Goal: Task Accomplishment & Management: Manage account settings

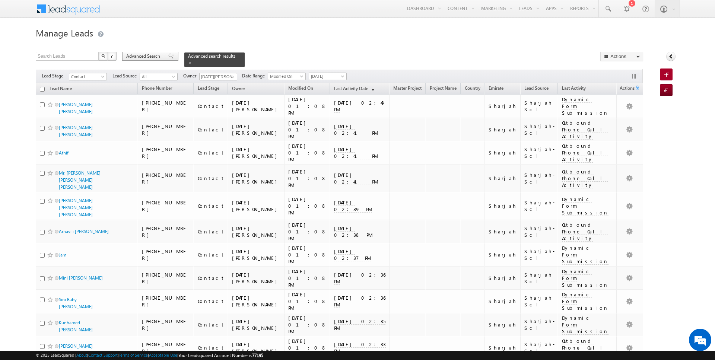
click at [153, 54] on span "Advanced Search" at bounding box center [144, 56] width 36 height 7
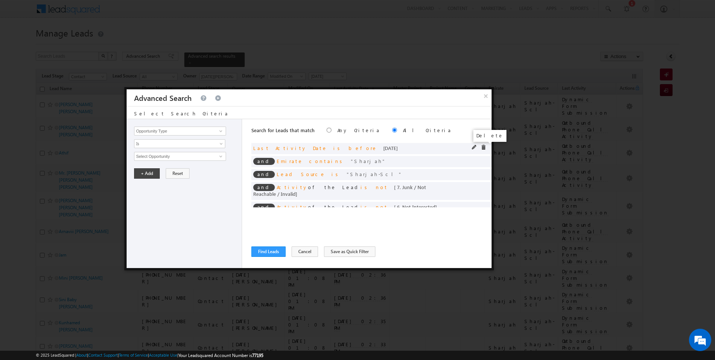
click at [484, 147] on span at bounding box center [483, 147] width 5 height 5
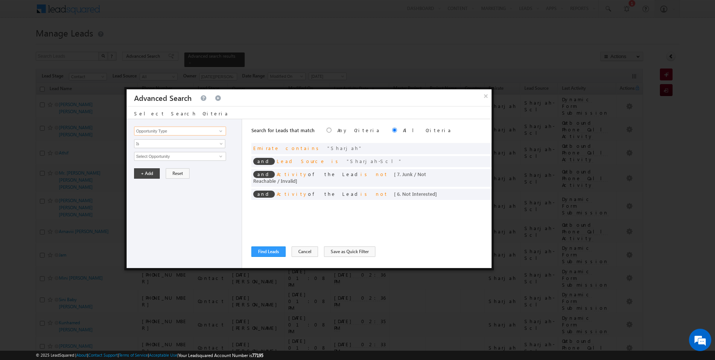
click at [161, 131] on input "Opportunity Type" at bounding box center [180, 131] width 92 height 9
click at [156, 148] on div "Opportunity Type Lead Activity Task Sales Group Prospect Id Address 1 Address 2…" at bounding box center [184, 193] width 115 height 149
click at [178, 131] on input "Lead Activity" at bounding box center [180, 131] width 92 height 9
type input "Last Activity Date"
click at [159, 143] on span "Is" at bounding box center [174, 143] width 81 height 7
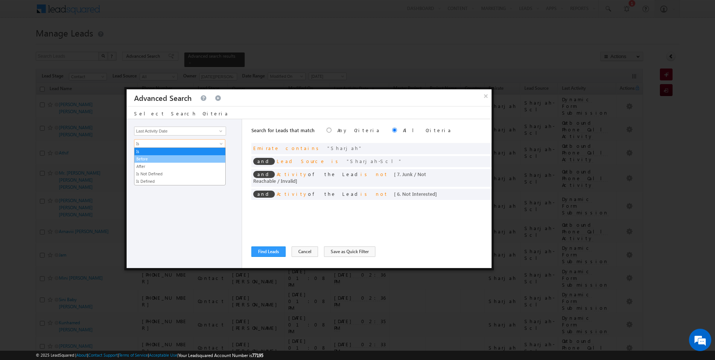
click at [155, 156] on link "Before" at bounding box center [179, 159] width 91 height 7
click at [147, 171] on button "+ Add" at bounding box center [147, 173] width 26 height 10
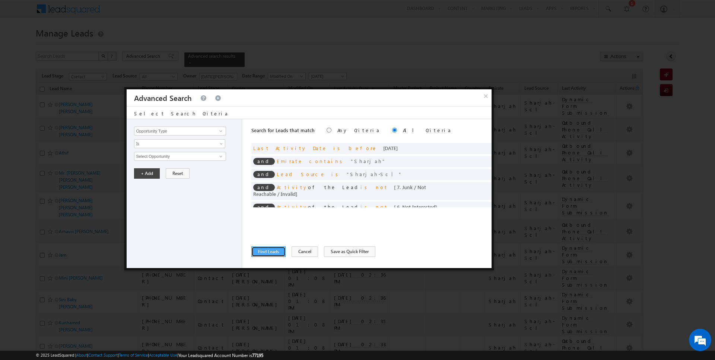
click at [266, 255] on button "Find Leads" at bounding box center [268, 251] width 34 height 10
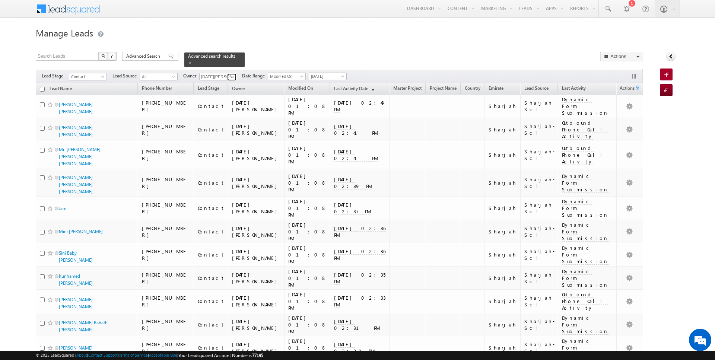
click at [233, 76] on span at bounding box center [233, 77] width 6 height 6
type input "[PERSON_NAME]"
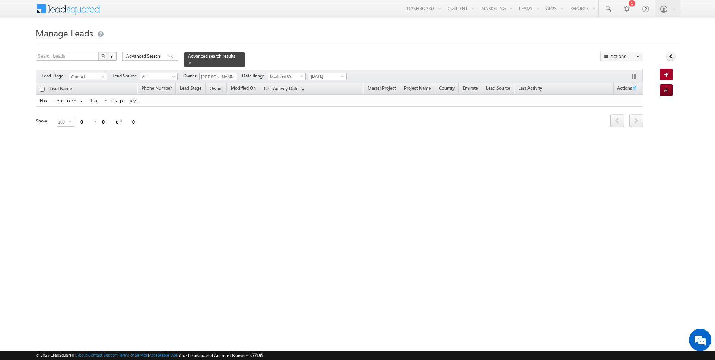
click at [278, 45] on form "Manage Leads Search Leads X ? 0 results found Advanced Search Advanced Search" at bounding box center [357, 86] width 643 height 123
click at [144, 53] on span "Advanced Search" at bounding box center [144, 56] width 36 height 7
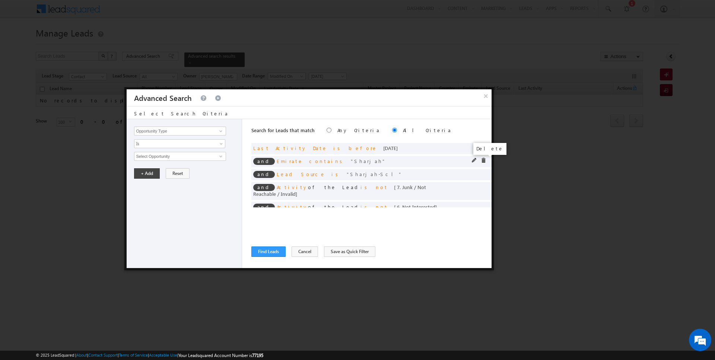
click at [483, 159] on span at bounding box center [483, 160] width 5 height 5
click at [0, 0] on span at bounding box center [0, 0] width 0 height 0
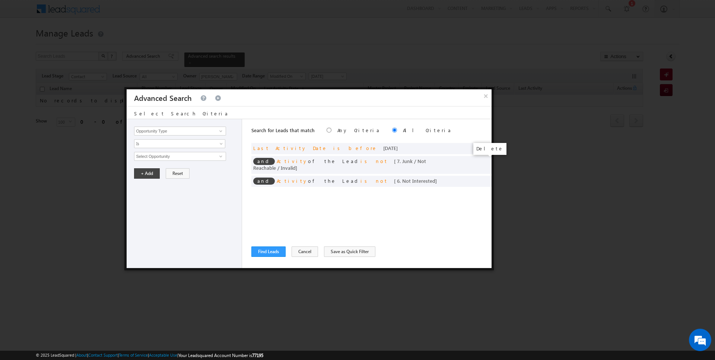
click at [0, 0] on span at bounding box center [0, 0] width 0 height 0
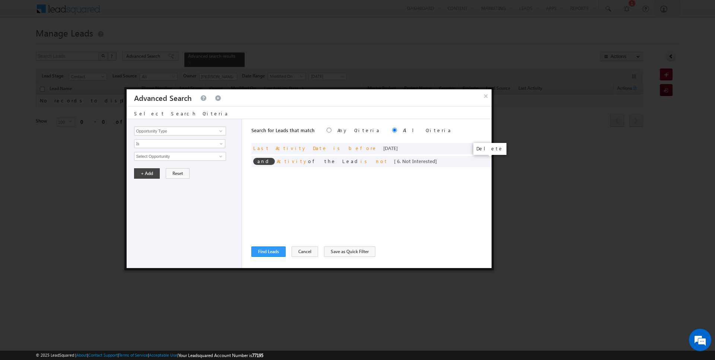
click at [0, 0] on span at bounding box center [0, 0] width 0 height 0
click at [275, 253] on button "Find Leads" at bounding box center [268, 251] width 34 height 10
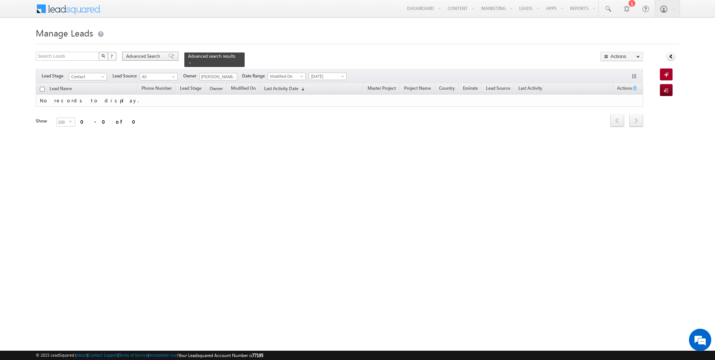
click at [138, 58] on span "Advanced Search" at bounding box center [144, 56] width 36 height 7
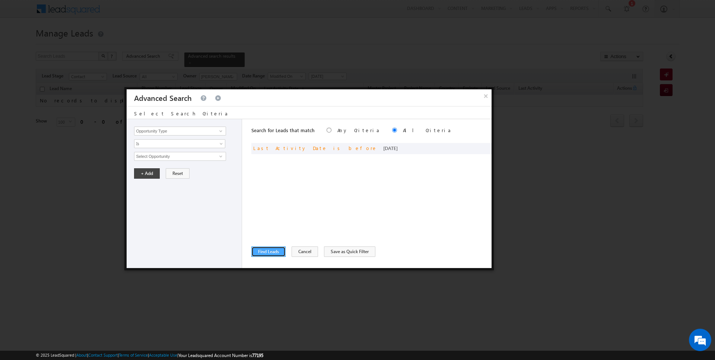
click at [271, 250] on button "Find Leads" at bounding box center [268, 251] width 34 height 10
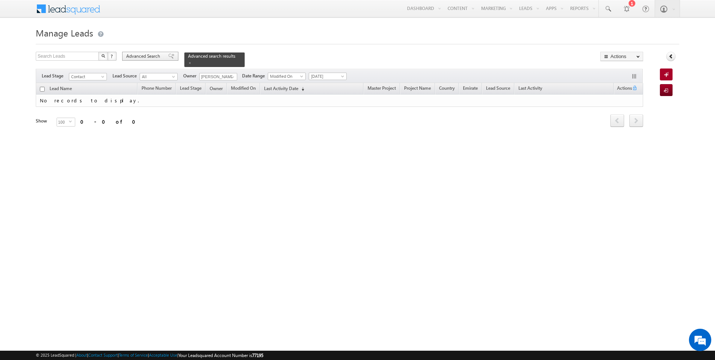
click at [148, 54] on span "Advanced Search" at bounding box center [144, 56] width 36 height 7
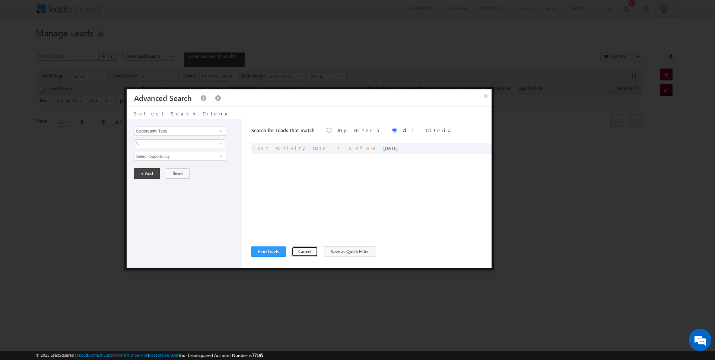
click at [298, 253] on button "Cancel" at bounding box center [305, 251] width 26 height 10
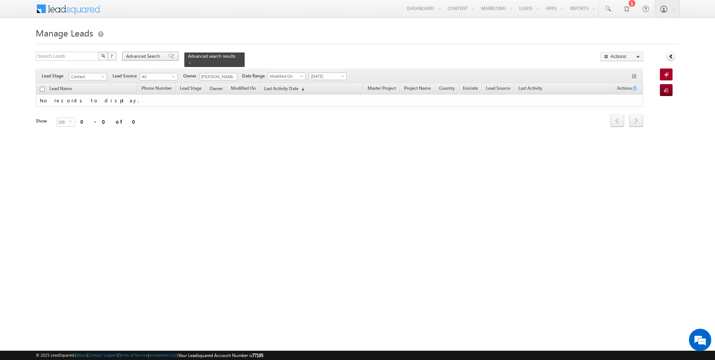
click at [148, 56] on span "Advanced Search" at bounding box center [144, 56] width 36 height 7
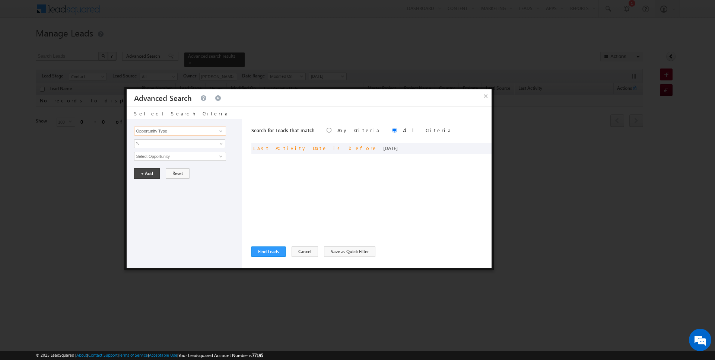
click at [201, 130] on input "Opportunity Type" at bounding box center [180, 131] width 92 height 9
type input "Lead Activity"
click at [168, 140] on span "Is" at bounding box center [174, 143] width 81 height 7
click at [156, 160] on link "Is Not" at bounding box center [179, 159] width 91 height 7
click at [156, 156] on input "Select Activity" at bounding box center [180, 156] width 92 height 9
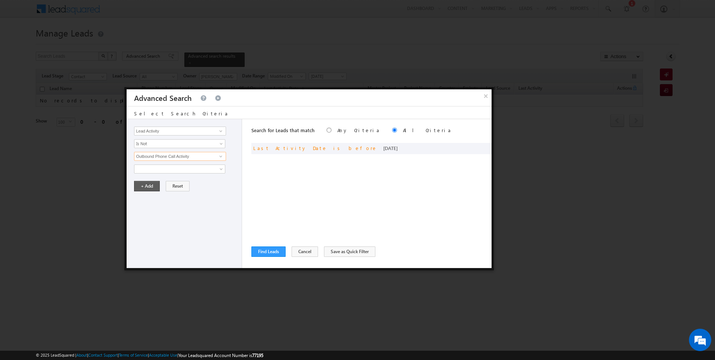
type input "Outbound Phone Call Activity"
click at [150, 185] on button "+ Add" at bounding box center [147, 186] width 26 height 10
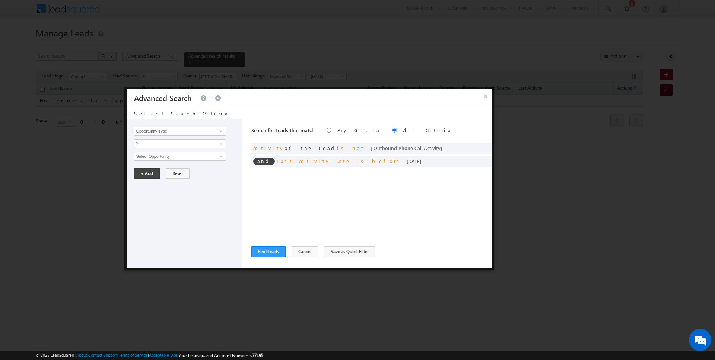
click at [337, 128] on label "Any Criteria" at bounding box center [358, 130] width 43 height 6
radio input "true"
click at [337, 128] on label "Any Criteria" at bounding box center [358, 130] width 43 height 6
click at [263, 254] on button "Find Leads" at bounding box center [268, 251] width 34 height 10
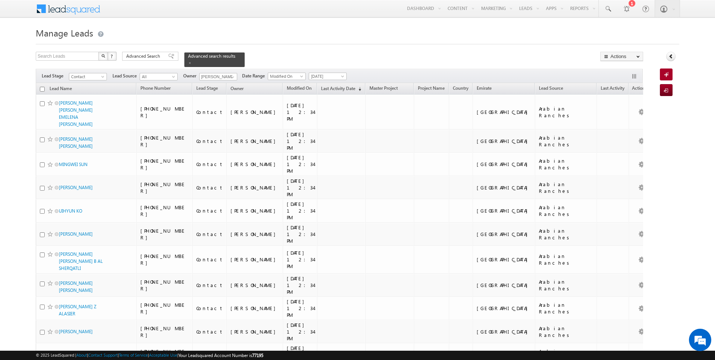
click at [41, 89] on input "checkbox" at bounding box center [42, 89] width 5 height 5
checkbox input "true"
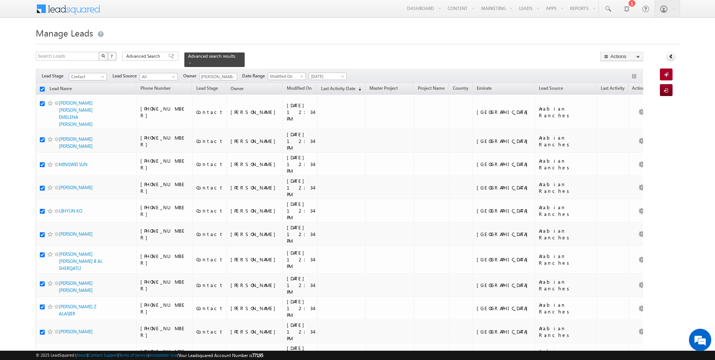
checkbox input "true"
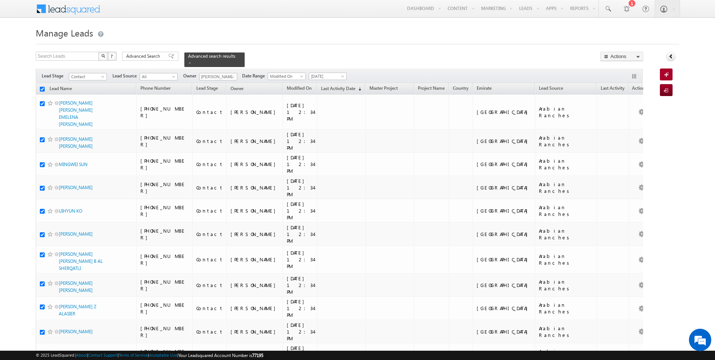
checkbox input "true"
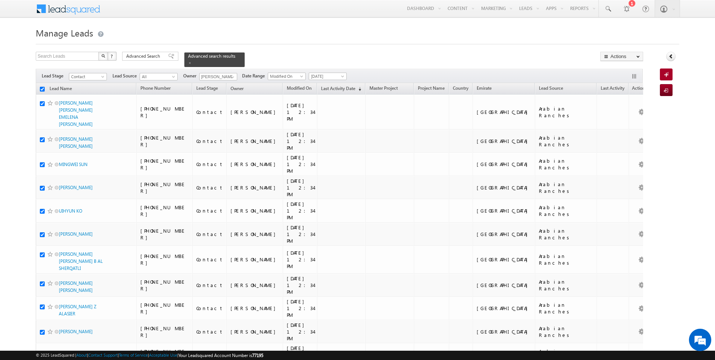
checkbox input "true"
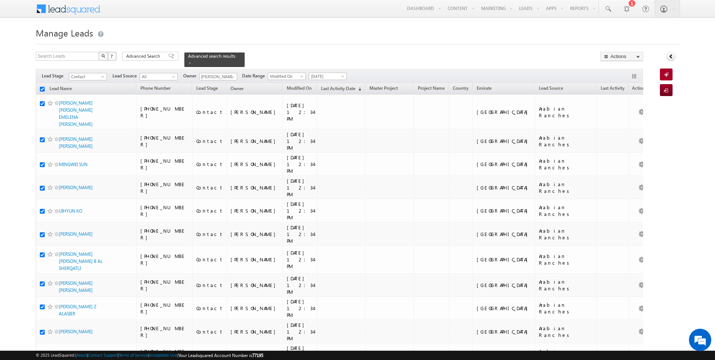
checkbox input "true"
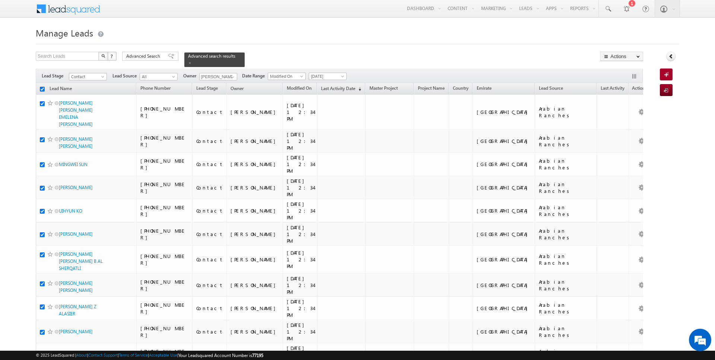
checkbox input "true"
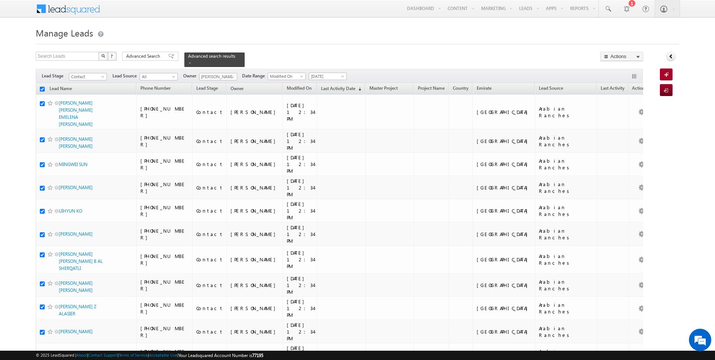
checkbox input "true"
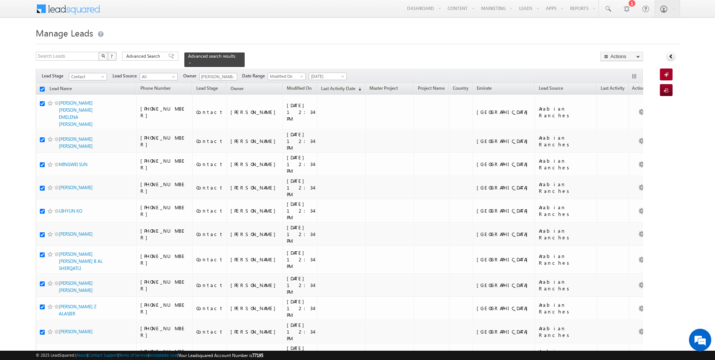
checkbox input "true"
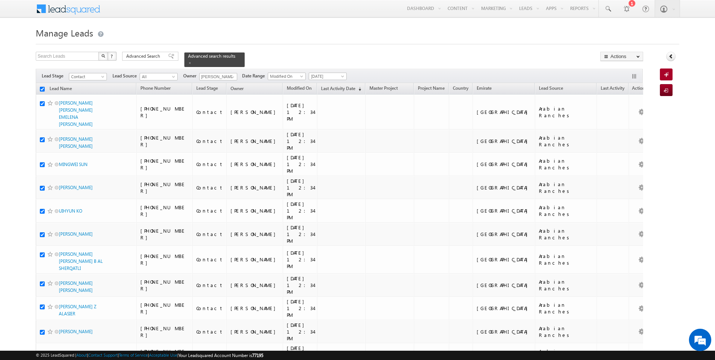
checkbox input "true"
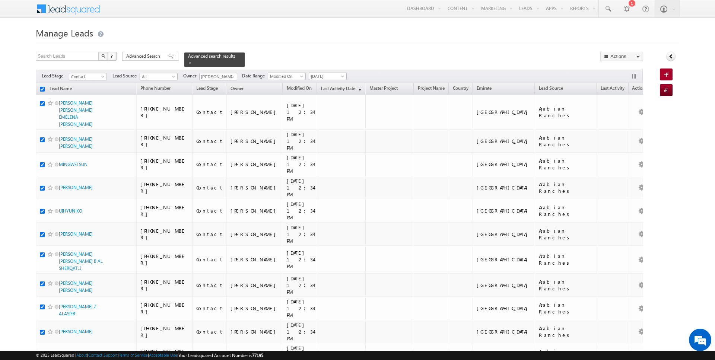
checkbox input "true"
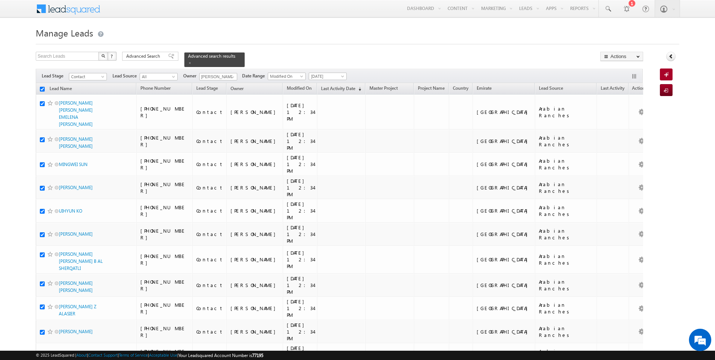
checkbox input "true"
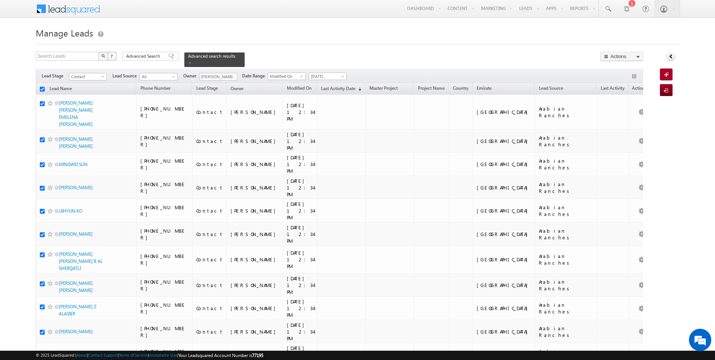
checkbox input "true"
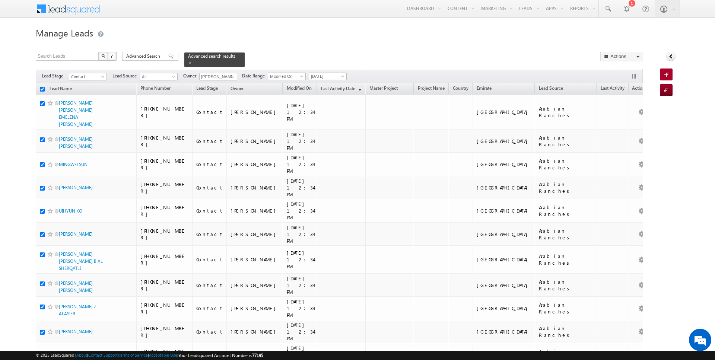
checkbox input "true"
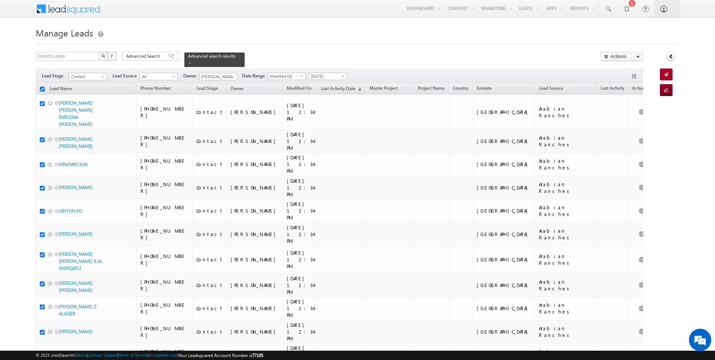
checkbox input "true"
click at [613, 122] on link "Change Owner" at bounding box center [622, 120] width 42 height 9
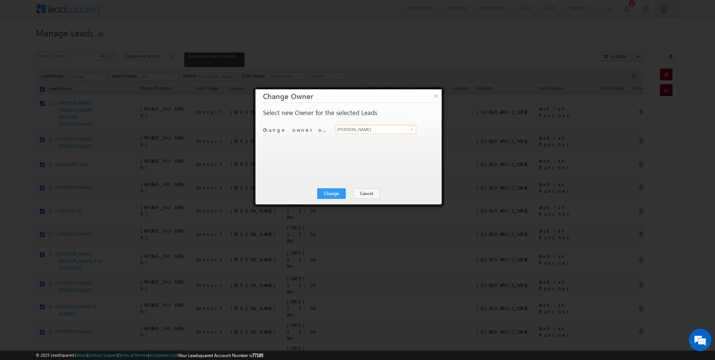
click at [366, 130] on input "[PERSON_NAME]" at bounding box center [375, 129] width 81 height 9
type input "[PERSON_NAME]"
click at [331, 189] on button "Change" at bounding box center [331, 193] width 28 height 10
click at [346, 193] on button "Close" at bounding box center [350, 193] width 24 height 10
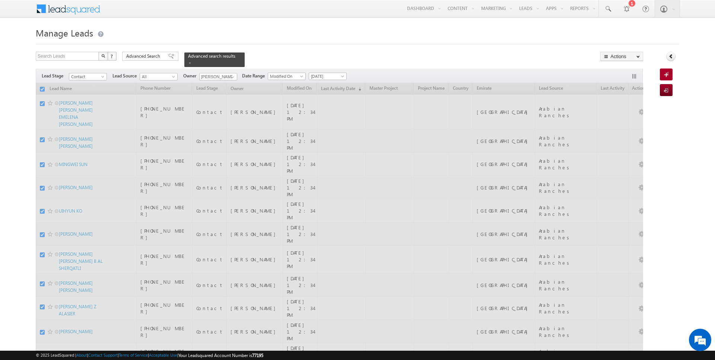
checkbox input "false"
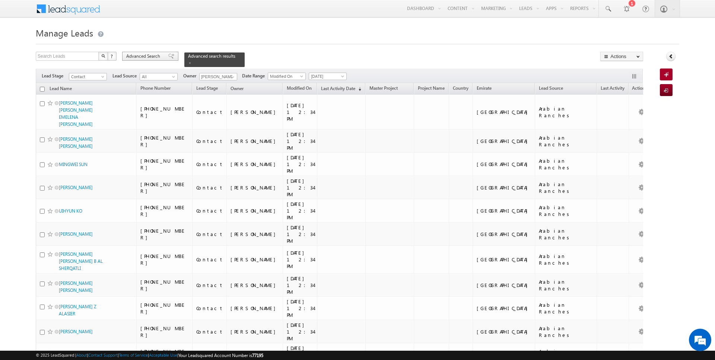
click at [150, 58] on span "Advanced Search" at bounding box center [144, 56] width 36 height 7
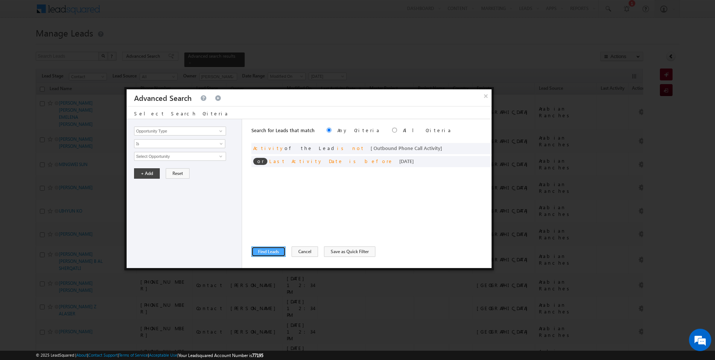
click at [270, 250] on button "Find Leads" at bounding box center [268, 251] width 34 height 10
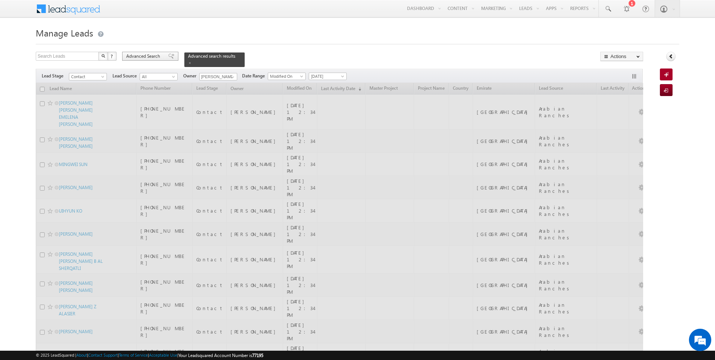
click at [145, 55] on span "Advanced Search" at bounding box center [144, 56] width 36 height 7
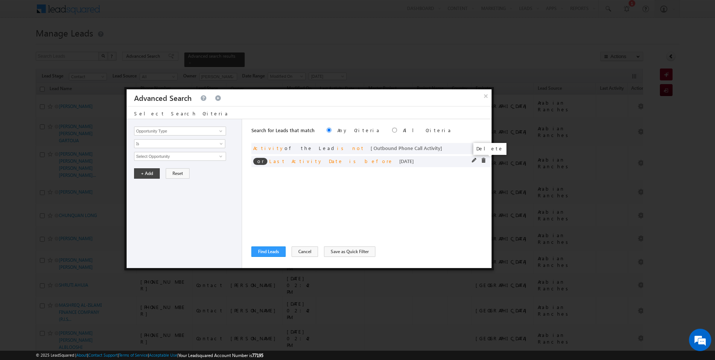
click at [483, 159] on span at bounding box center [483, 160] width 5 height 5
click at [176, 132] on input "Opportunity Type" at bounding box center [180, 131] width 92 height 9
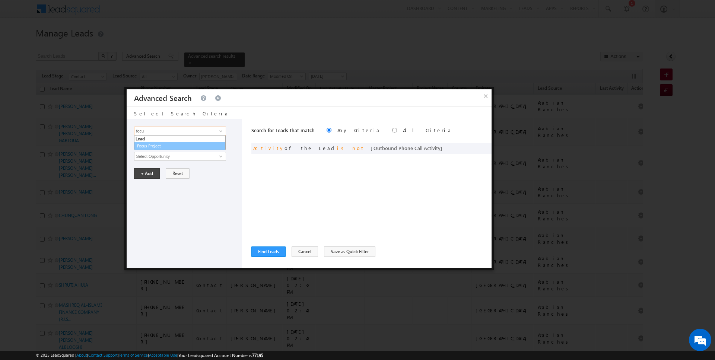
click at [174, 146] on link "Focus Project" at bounding box center [180, 146] width 92 height 9
type input "Focus Project"
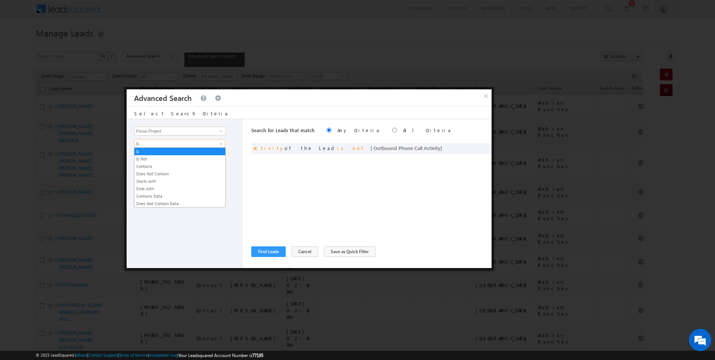
click at [165, 146] on span "Is" at bounding box center [174, 143] width 81 height 7
click at [161, 163] on link "Contains" at bounding box center [179, 166] width 91 height 7
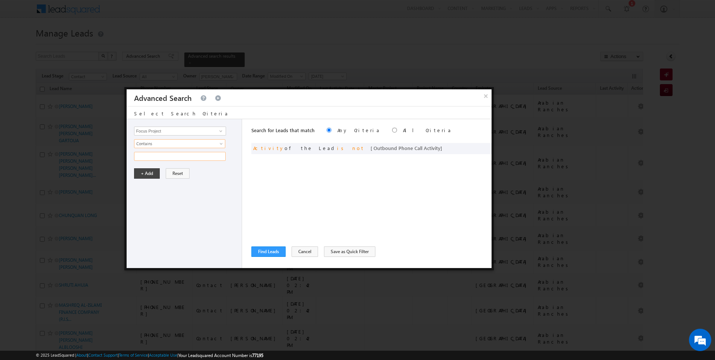
click at [161, 153] on input "text" at bounding box center [180, 156] width 92 height 9
type input "P1"
click at [149, 174] on button "+ Add" at bounding box center [147, 173] width 26 height 10
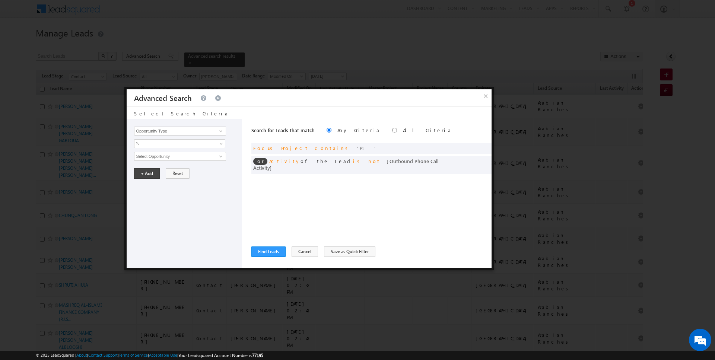
click at [403, 128] on label "All Criteria" at bounding box center [427, 130] width 49 height 6
radio input "true"
click at [262, 254] on button "Find Leads" at bounding box center [268, 251] width 34 height 10
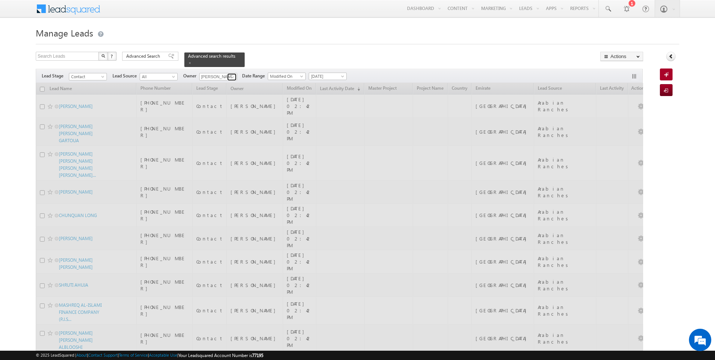
click at [230, 77] on span at bounding box center [233, 77] width 6 height 6
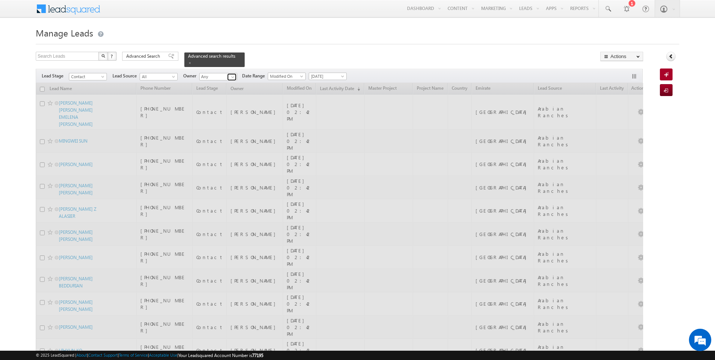
click at [230, 76] on span at bounding box center [233, 77] width 6 height 6
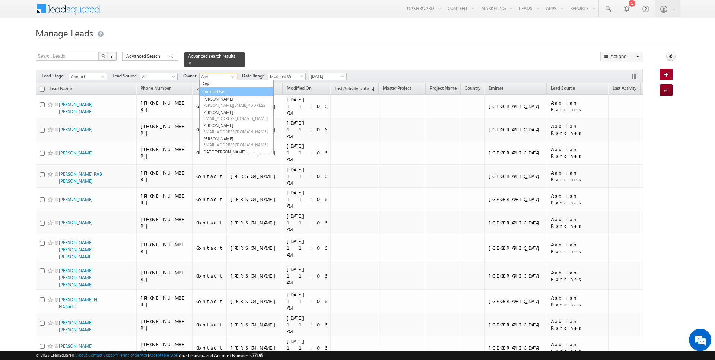
click at [216, 92] on link "Current User" at bounding box center [236, 91] width 74 height 9
type input "Current User"
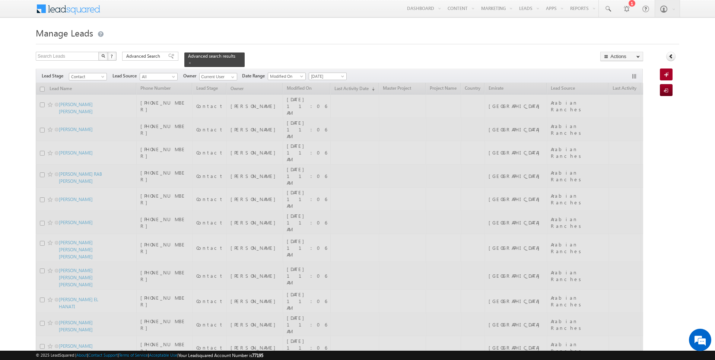
click at [277, 52] on div "Search Leads X ? 1762 results found Advanced Search Advanced Search Advanced se…" at bounding box center [339, 59] width 607 height 15
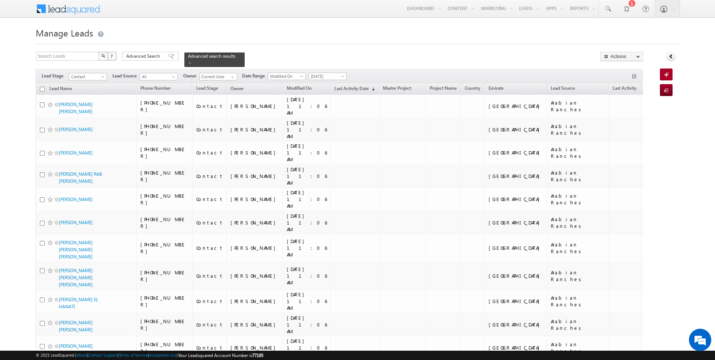
click at [43, 87] on input "checkbox" at bounding box center [42, 89] width 5 height 5
checkbox input "true"
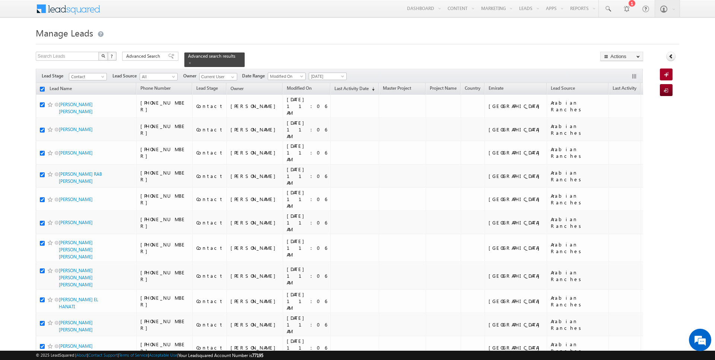
checkbox input "true"
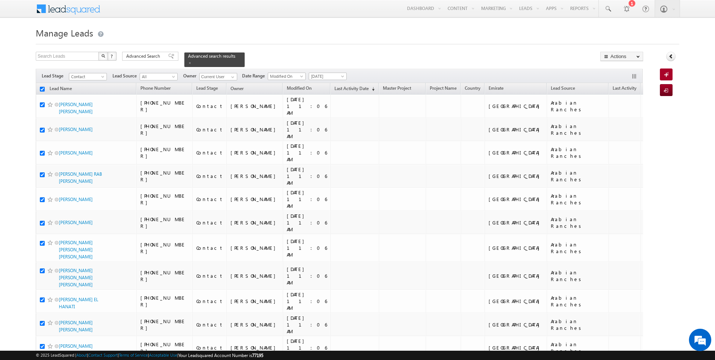
checkbox input "true"
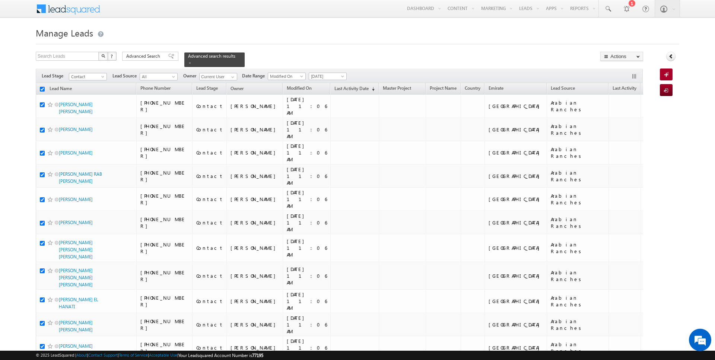
checkbox input "true"
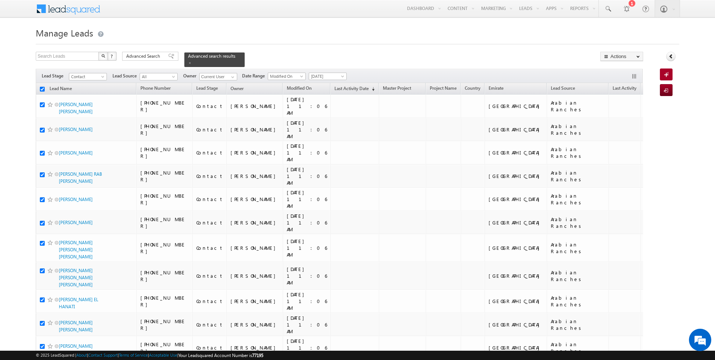
checkbox input "true"
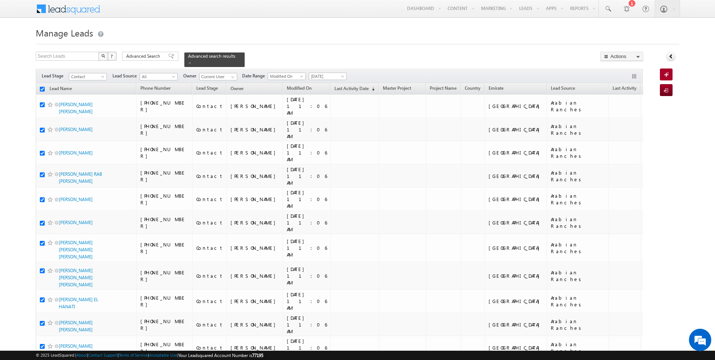
checkbox input "true"
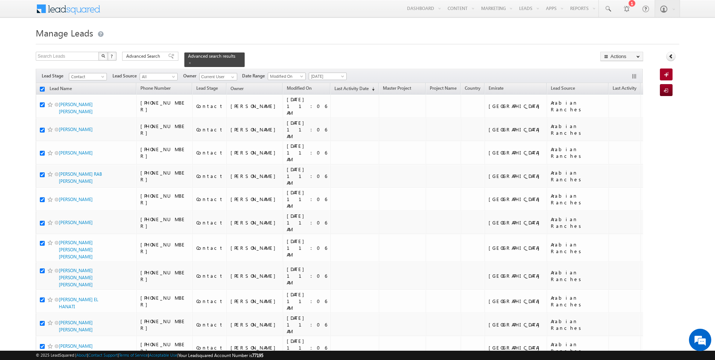
checkbox input "true"
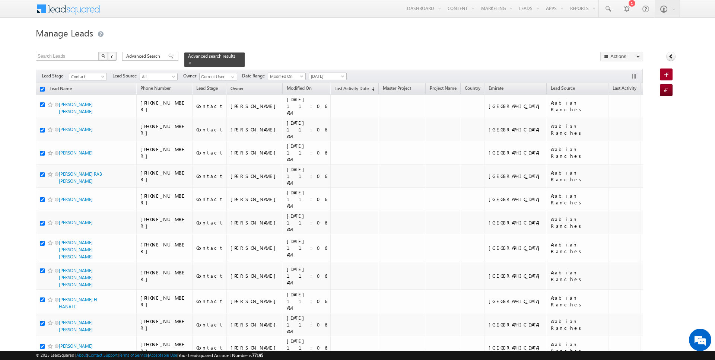
checkbox input "true"
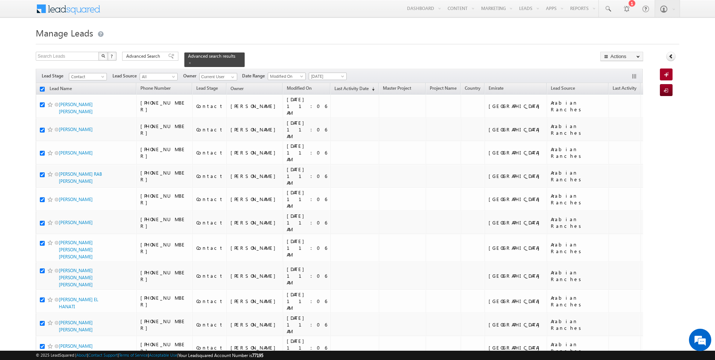
checkbox input "true"
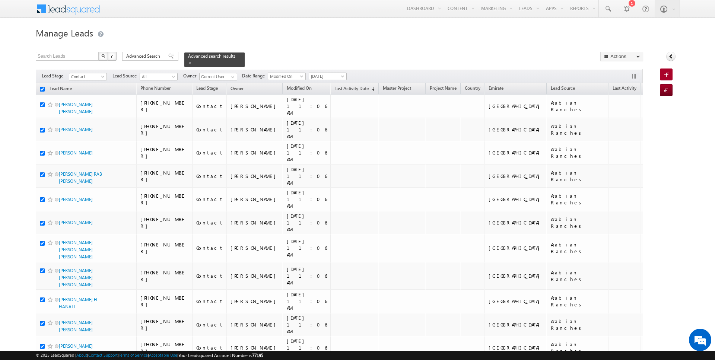
checkbox input "true"
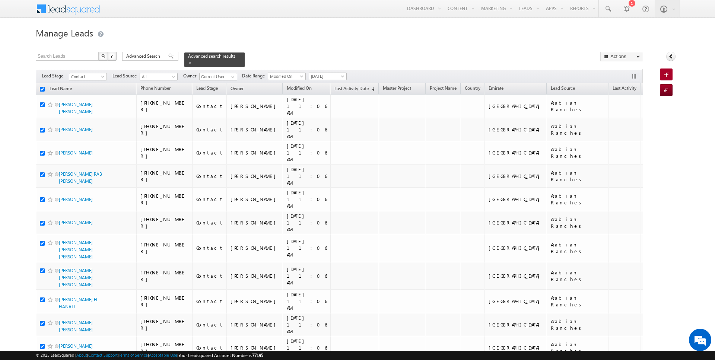
checkbox input "true"
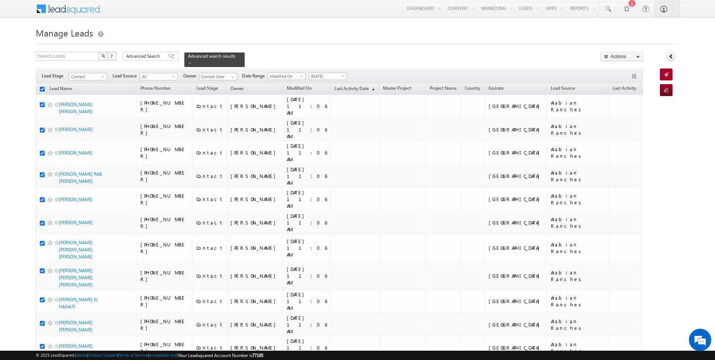
checkbox input "true"
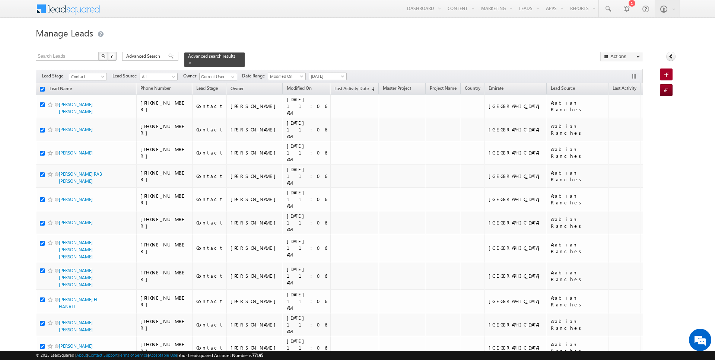
checkbox input "true"
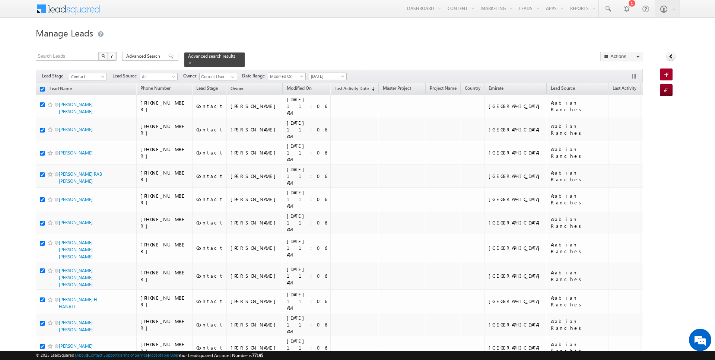
checkbox input "true"
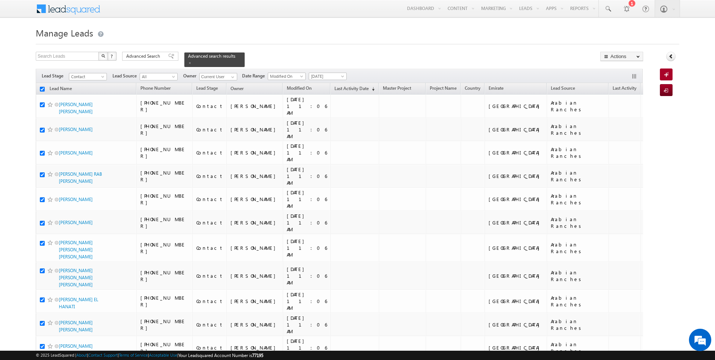
checkbox input "true"
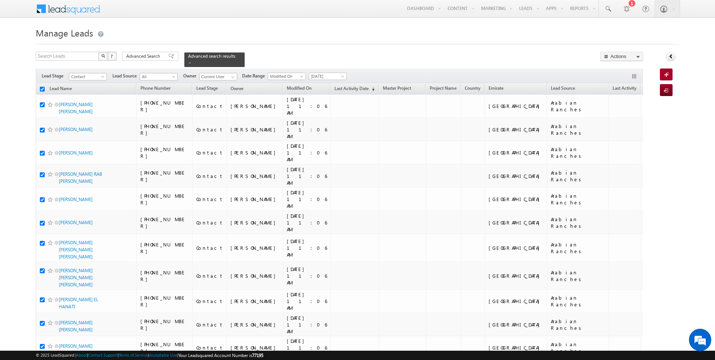
checkbox input "true"
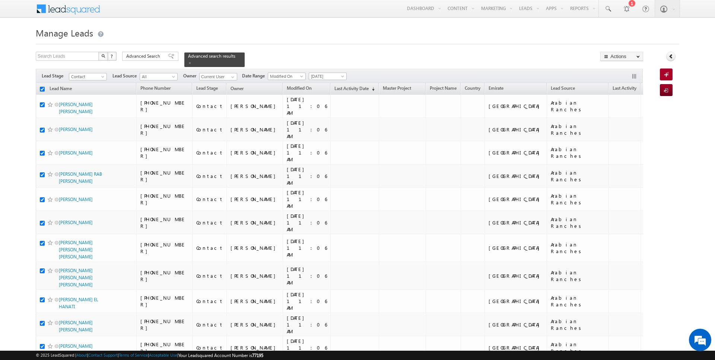
checkbox input "true"
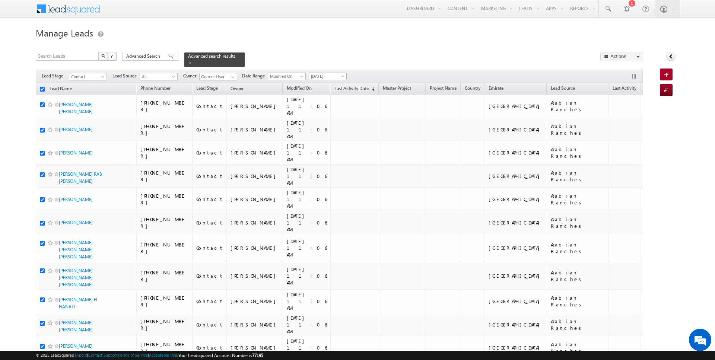
checkbox input "true"
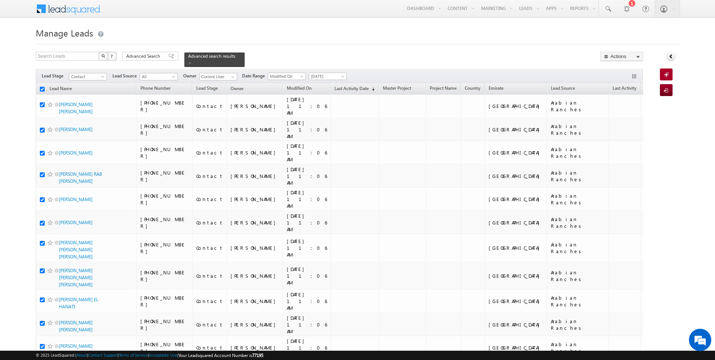
checkbox input "true"
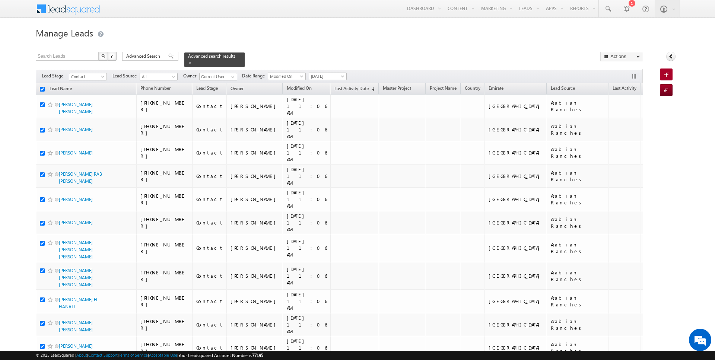
checkbox input "true"
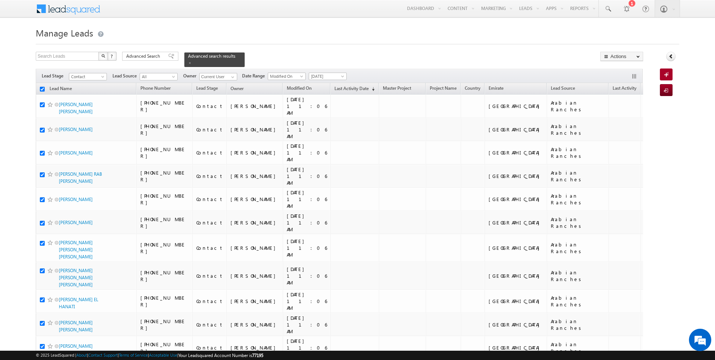
checkbox input "true"
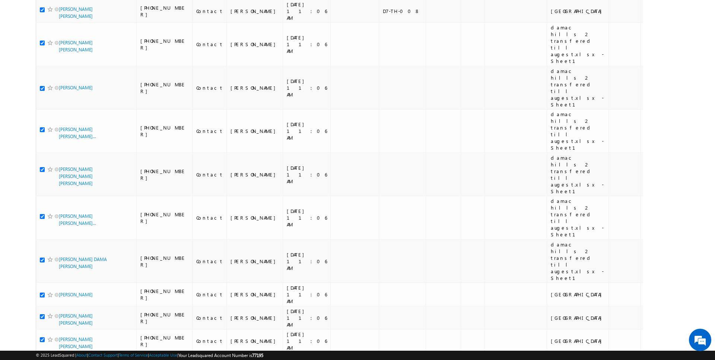
scroll to position [1774, 0]
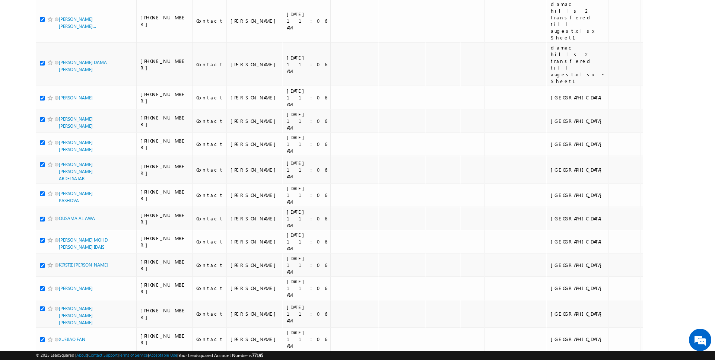
click at [58, 337] on li "50" at bounding box center [61, 338] width 18 height 7
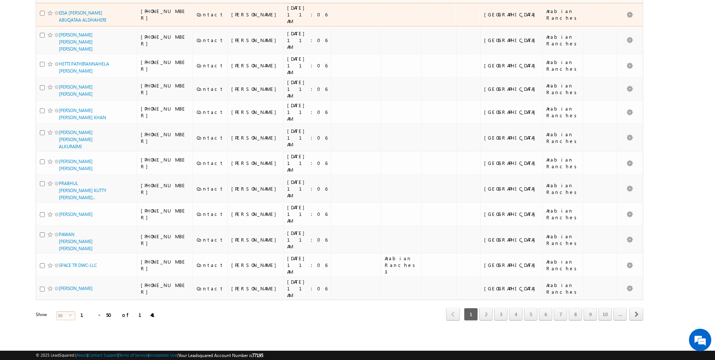
scroll to position [0, 0]
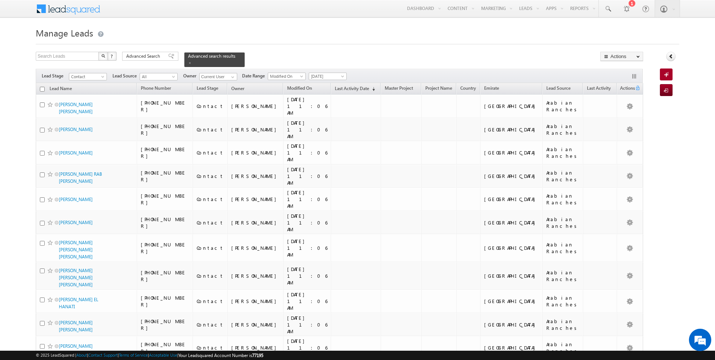
click at [44, 88] on input "checkbox" at bounding box center [42, 89] width 5 height 5
checkbox input "true"
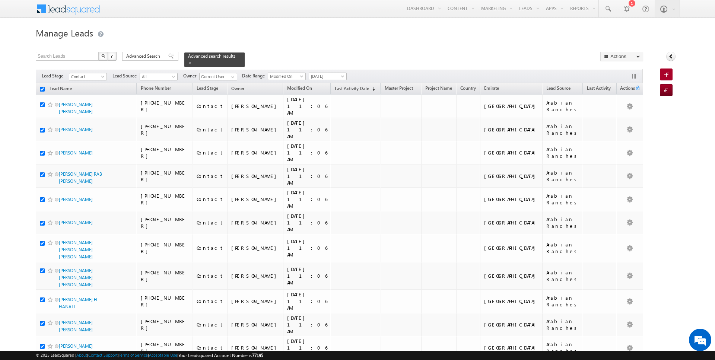
checkbox input "true"
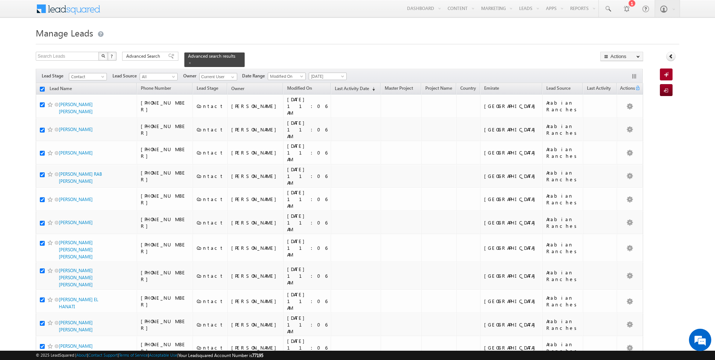
checkbox input "true"
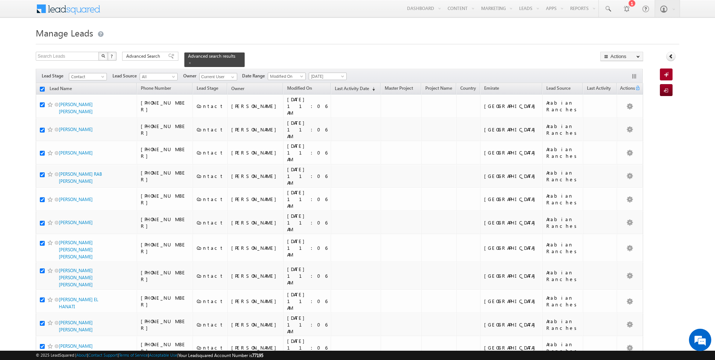
checkbox input "true"
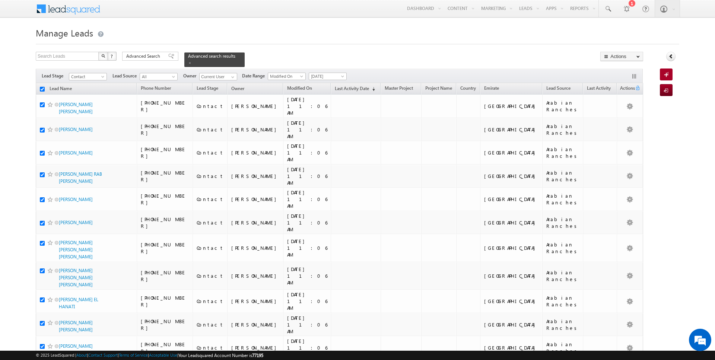
checkbox input "true"
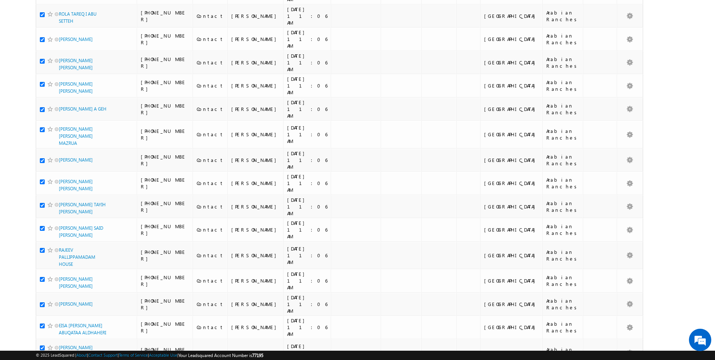
scroll to position [721, 0]
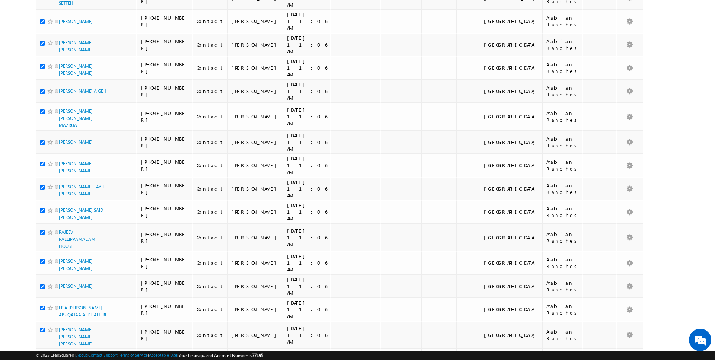
click at [59, 346] on li "100" at bounding box center [61, 346] width 18 height 7
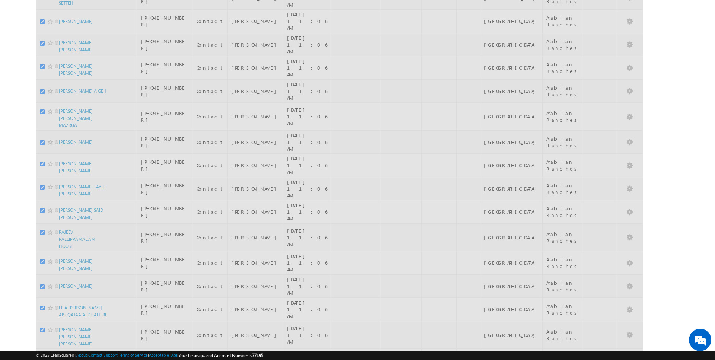
scroll to position [0, 0]
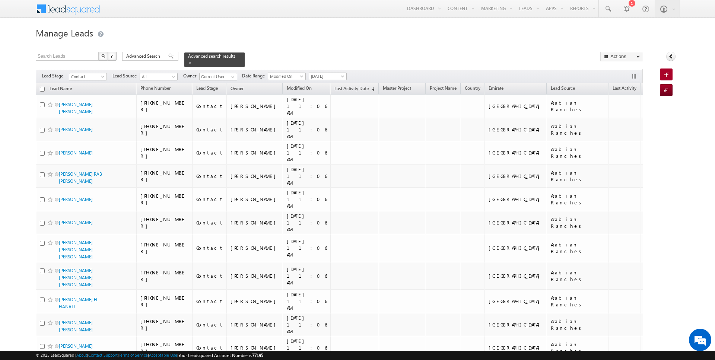
click at [42, 88] on input "checkbox" at bounding box center [42, 89] width 5 height 5
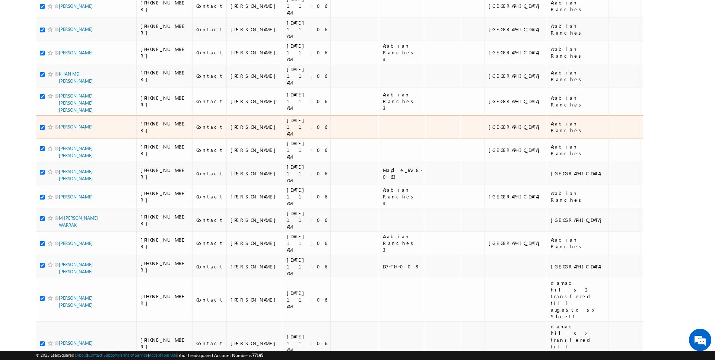
scroll to position [1774, 0]
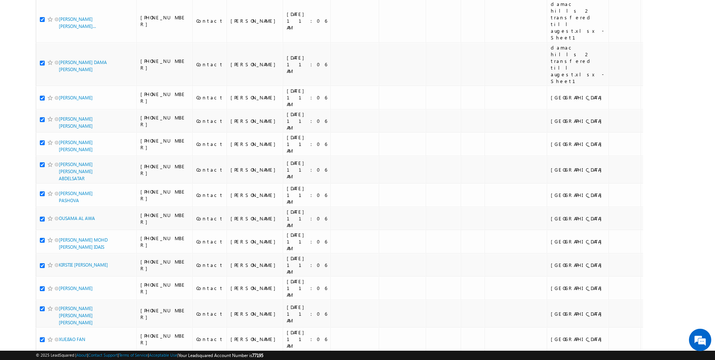
click at [61, 337] on li "50" at bounding box center [61, 338] width 18 height 7
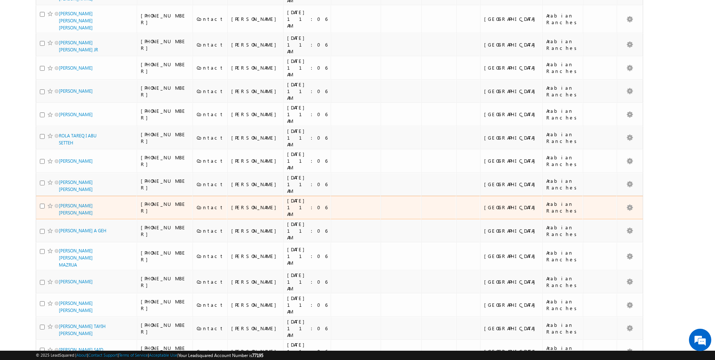
scroll to position [0, 0]
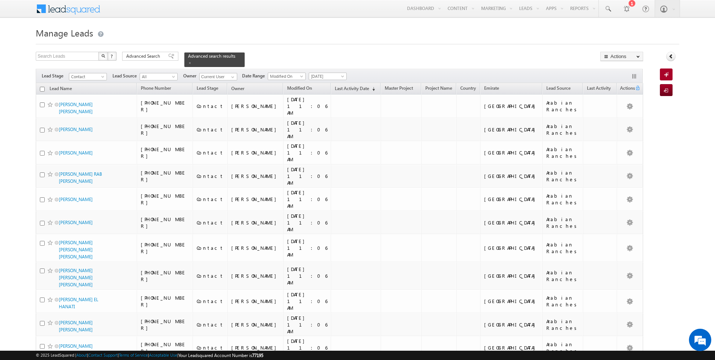
click at [42, 87] on input "checkbox" at bounding box center [42, 89] width 5 height 5
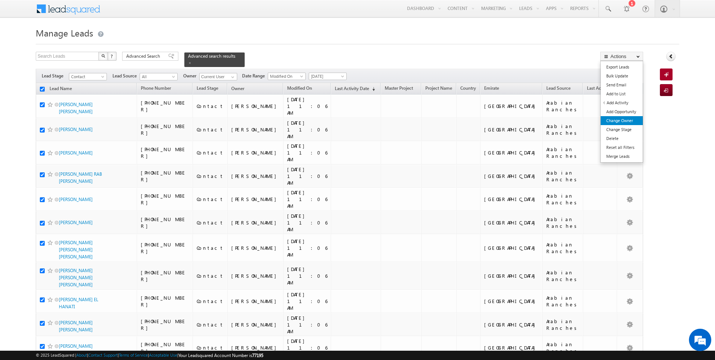
click at [621, 123] on link "Change Owner" at bounding box center [622, 120] width 42 height 9
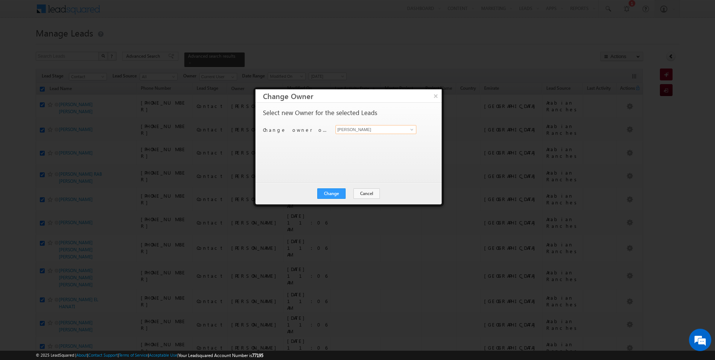
click at [381, 131] on input "[PERSON_NAME]" at bounding box center [375, 129] width 81 height 9
click at [343, 192] on button "Change" at bounding box center [331, 193] width 28 height 10
click at [350, 192] on button "Close" at bounding box center [350, 193] width 24 height 10
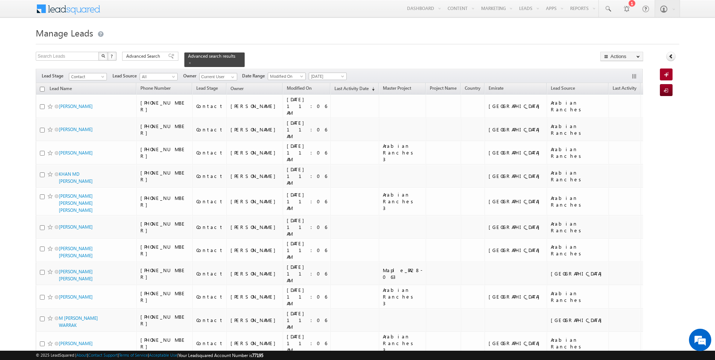
click at [42, 87] on input "checkbox" at bounding box center [42, 89] width 5 height 5
checkbox input "true"
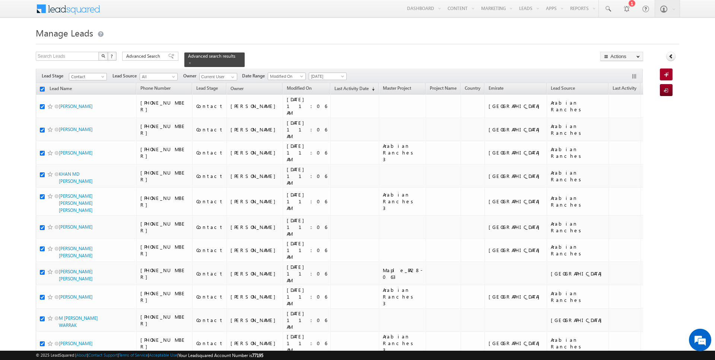
checkbox input "true"
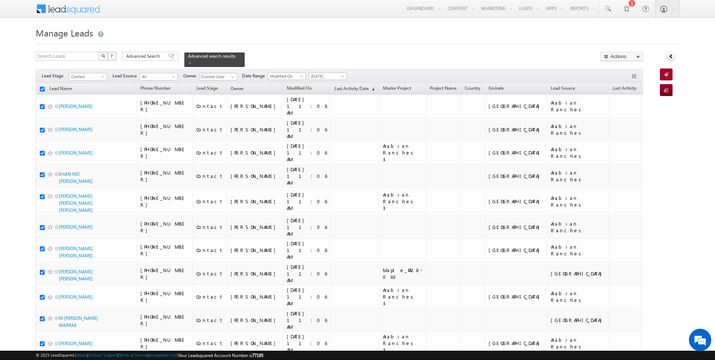
checkbox input "true"
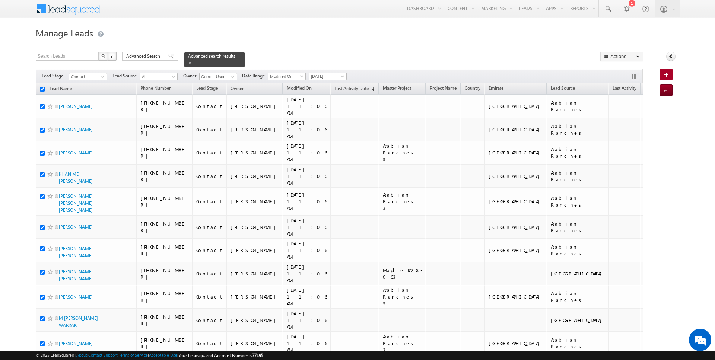
checkbox input "true"
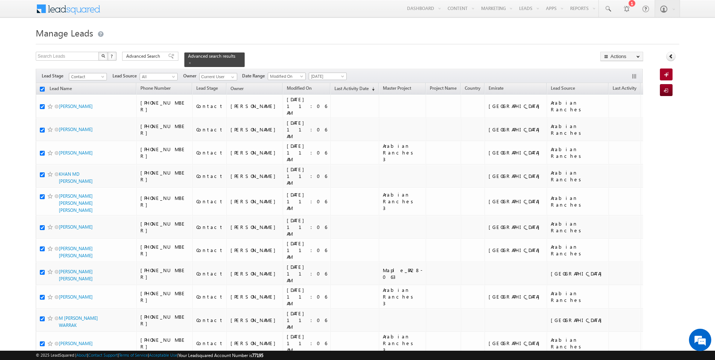
checkbox input "true"
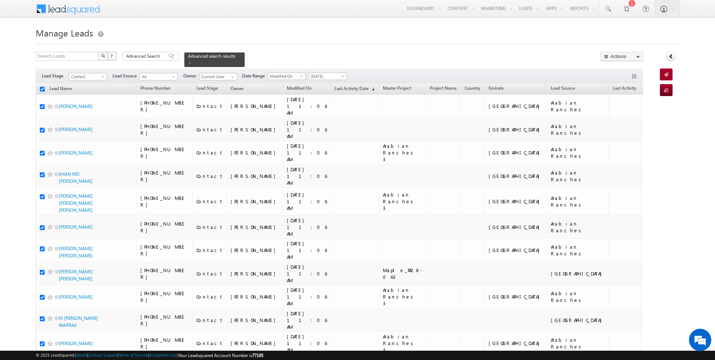
checkbox input "true"
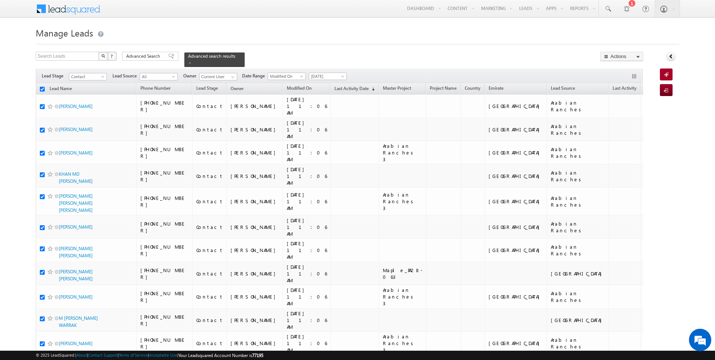
checkbox input "true"
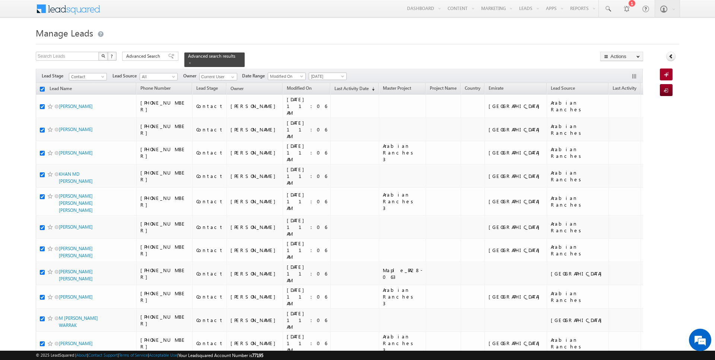
checkbox input "true"
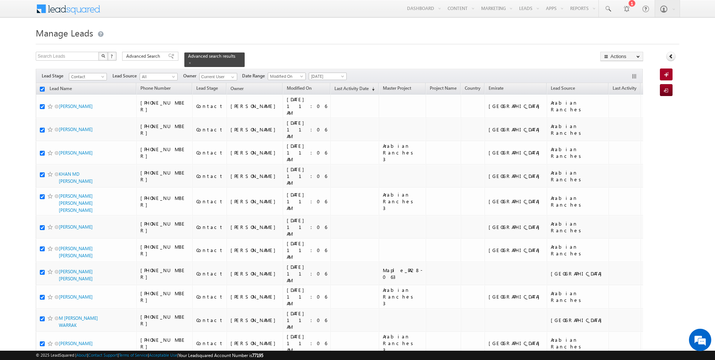
checkbox input "true"
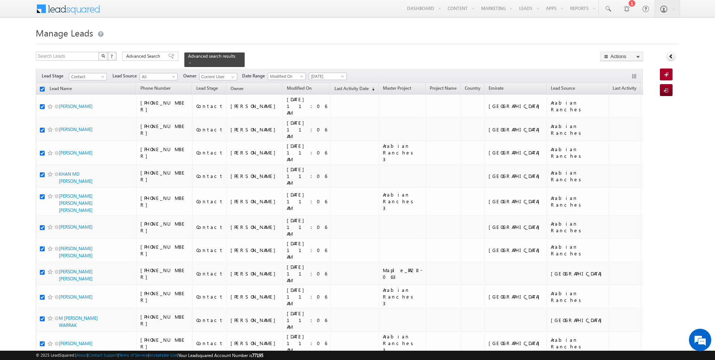
checkbox input "true"
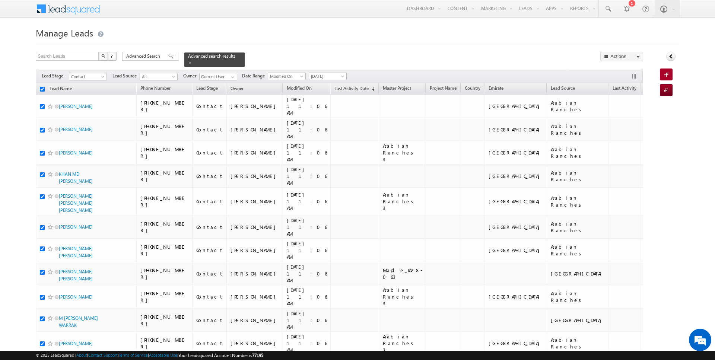
checkbox input "true"
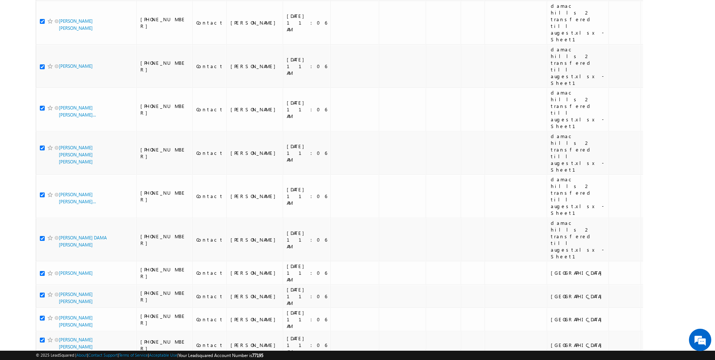
scroll to position [846, 0]
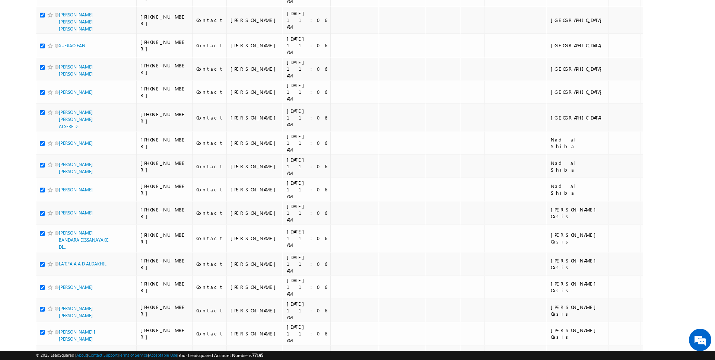
click at [60, 346] on li "100" at bounding box center [61, 346] width 18 height 7
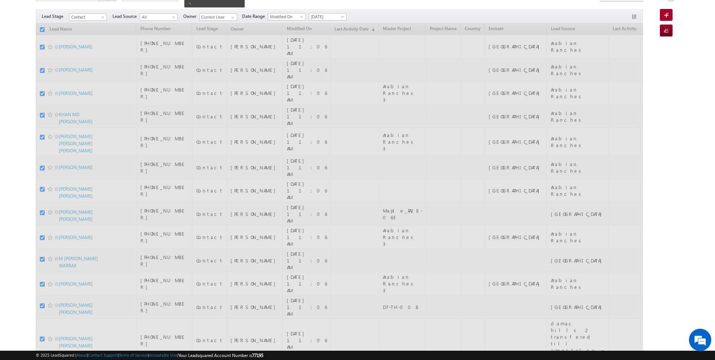
scroll to position [0, 0]
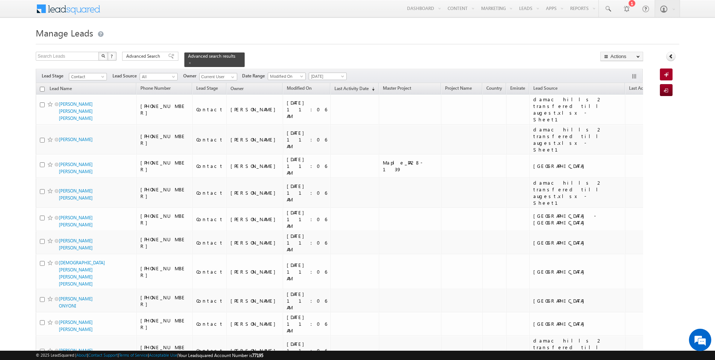
click at [42, 89] on input "checkbox" at bounding box center [42, 89] width 5 height 5
checkbox input "true"
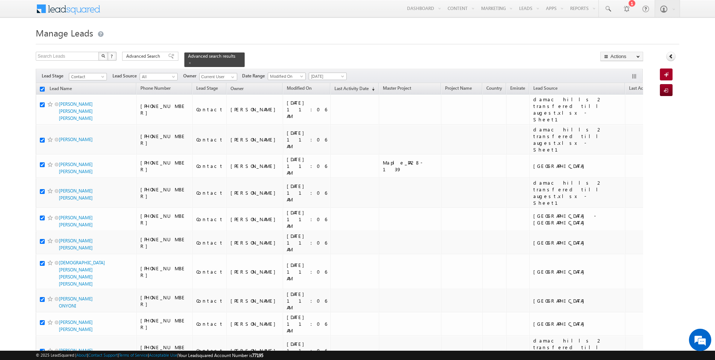
checkbox input "true"
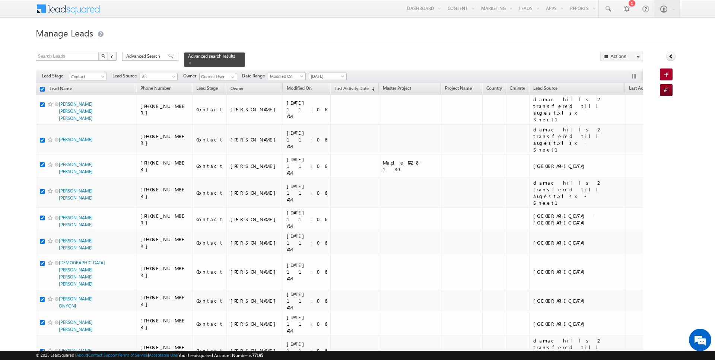
checkbox input "true"
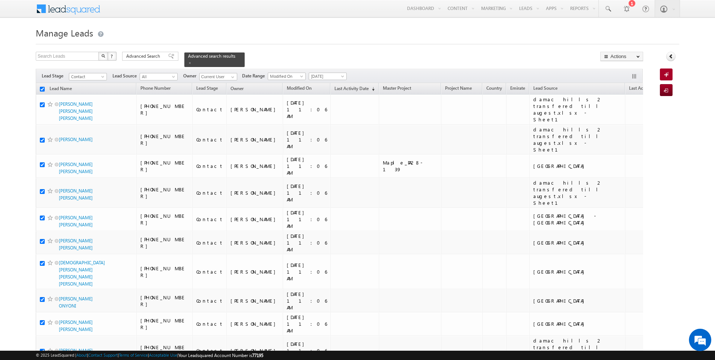
checkbox input "true"
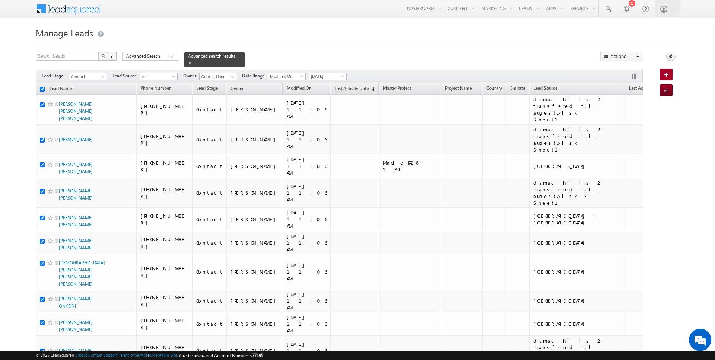
checkbox input "true"
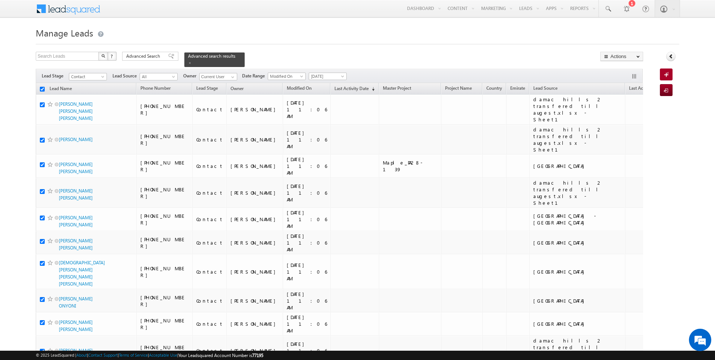
checkbox input "true"
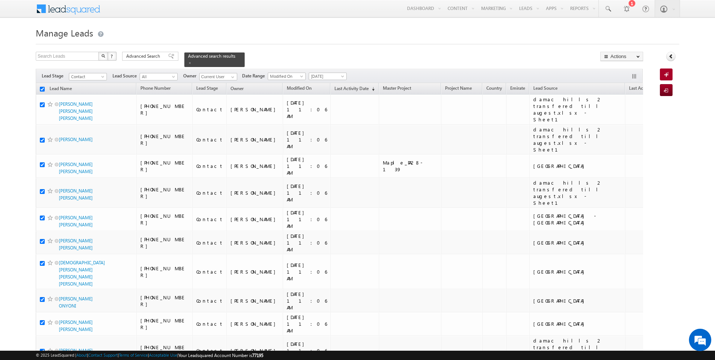
checkbox input "true"
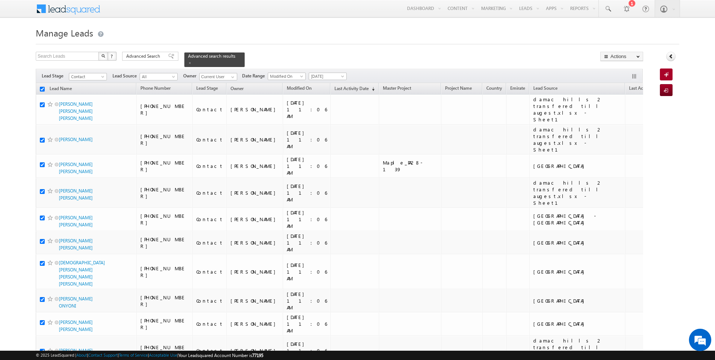
checkbox input "true"
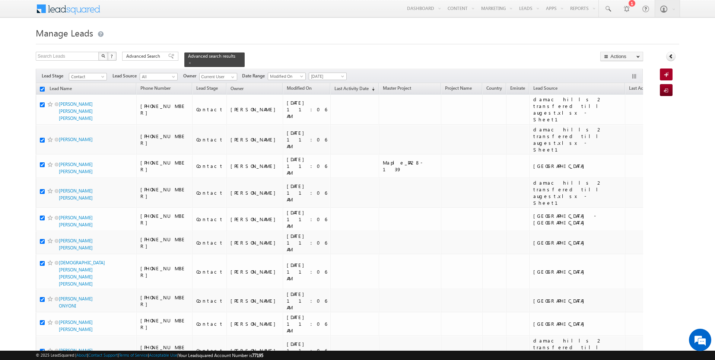
checkbox input "true"
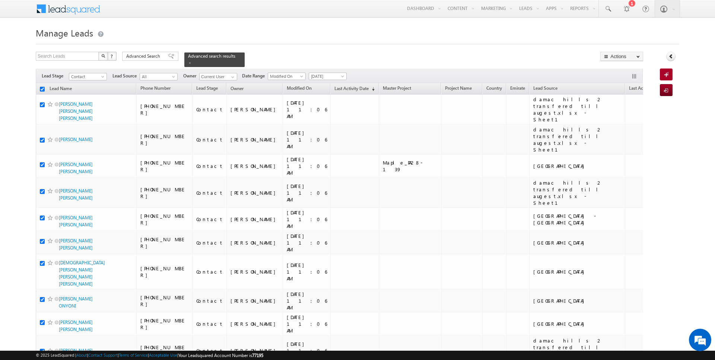
checkbox input "true"
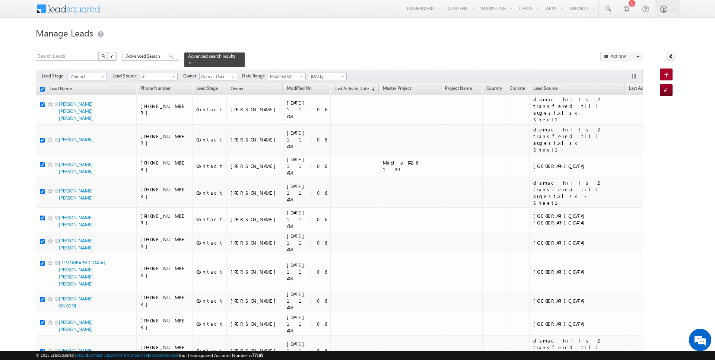
checkbox input "true"
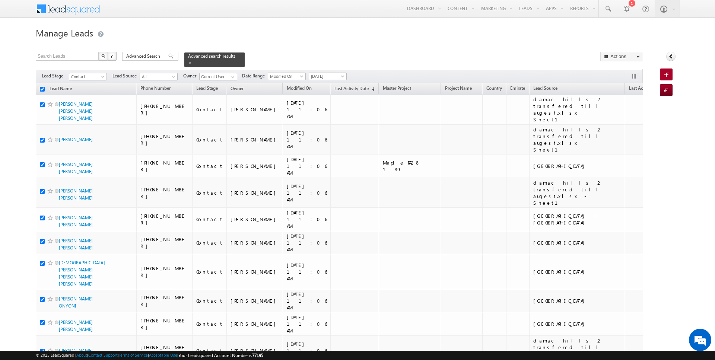
checkbox input "true"
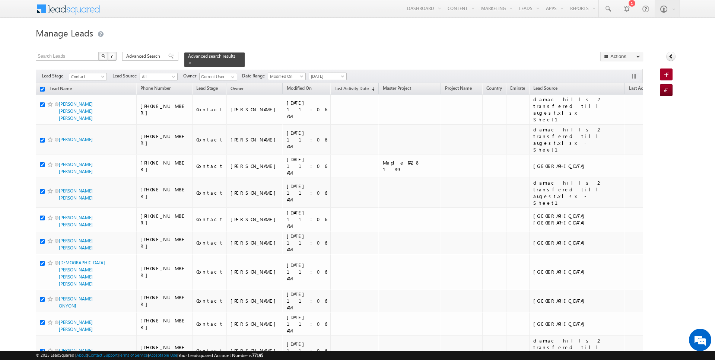
checkbox input "true"
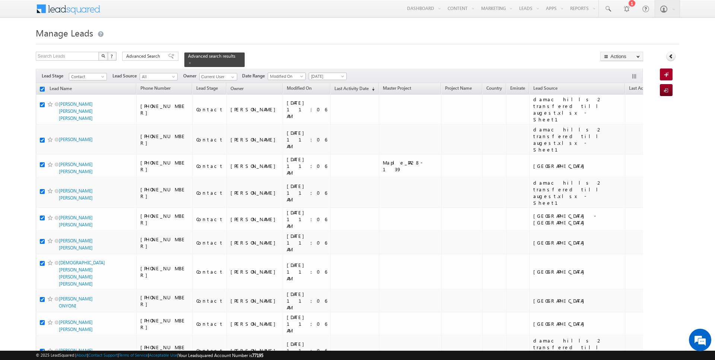
checkbox input "true"
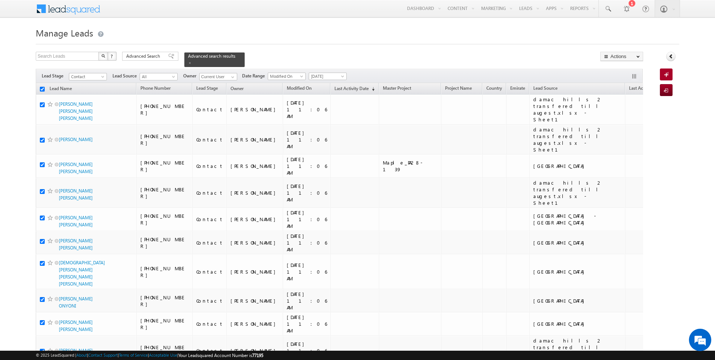
checkbox input "true"
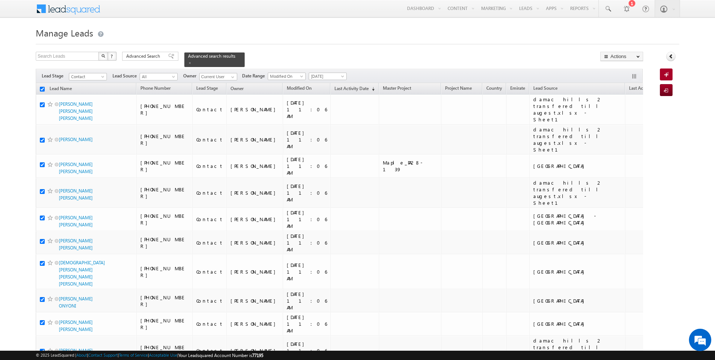
checkbox input "true"
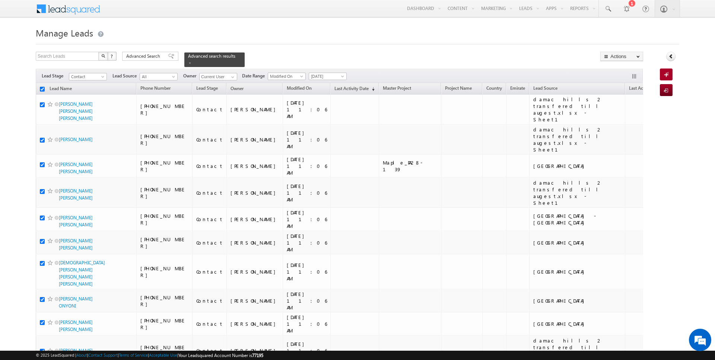
checkbox input "true"
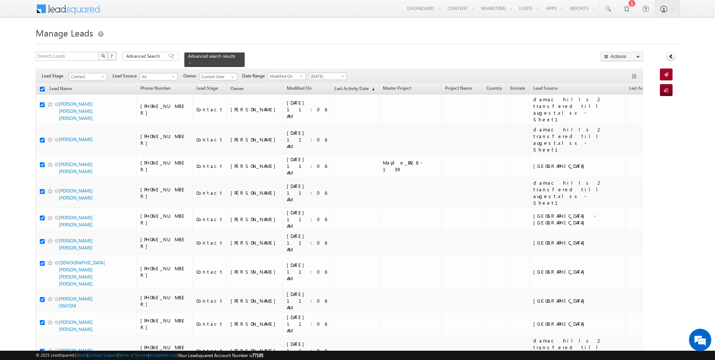
checkbox input "true"
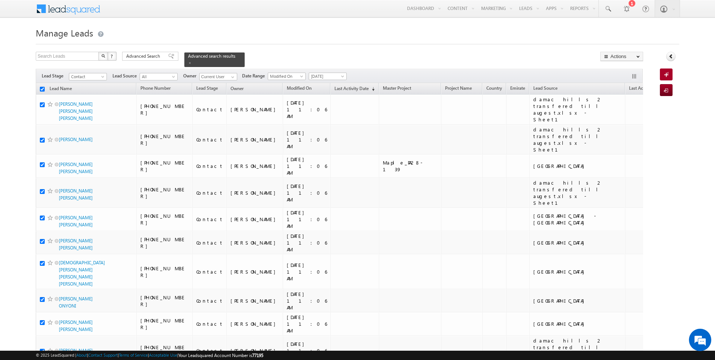
checkbox input "true"
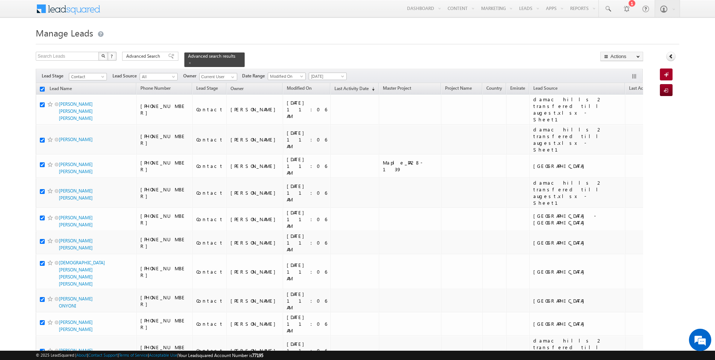
checkbox input "true"
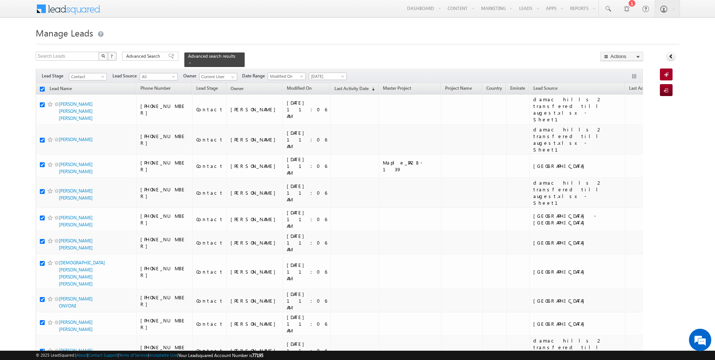
checkbox input "true"
click at [619, 118] on link "Change Owner" at bounding box center [622, 120] width 42 height 9
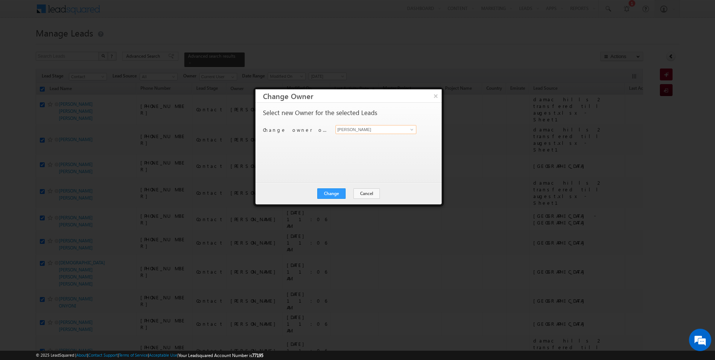
click at [367, 130] on input "[PERSON_NAME]" at bounding box center [375, 129] width 81 height 9
click at [373, 197] on button "Cancel" at bounding box center [366, 193] width 26 height 10
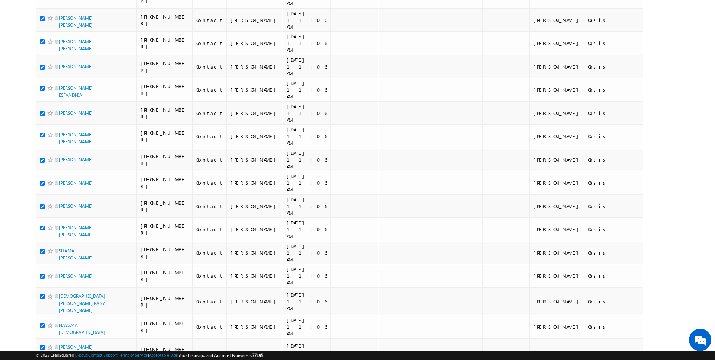
scroll to position [1620, 0]
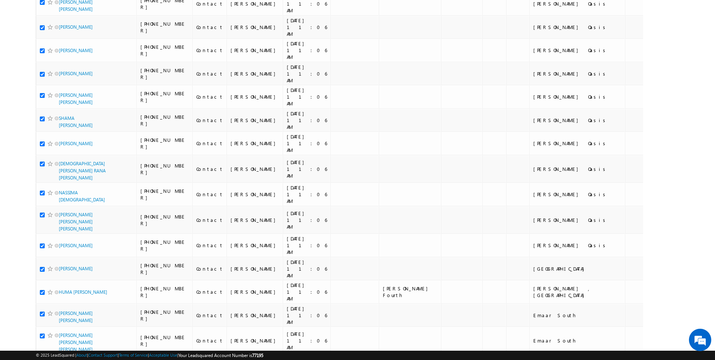
click at [58, 340] on li "50" at bounding box center [61, 338] width 18 height 7
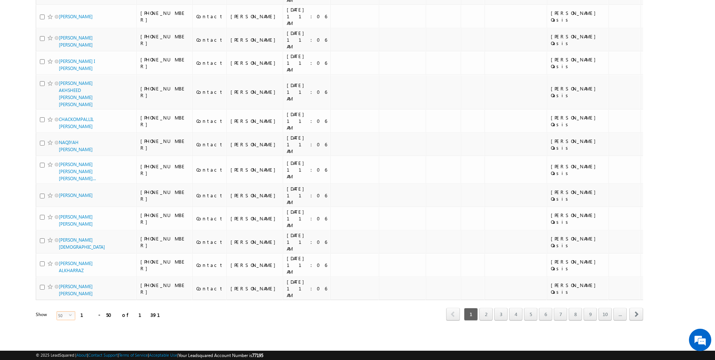
scroll to position [0, 0]
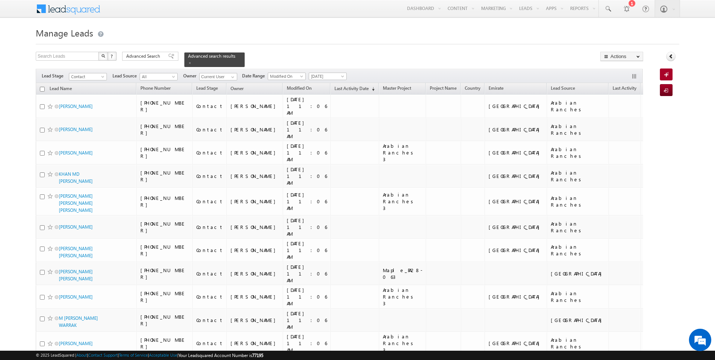
click at [41, 88] on input "checkbox" at bounding box center [42, 89] width 5 height 5
checkbox input "true"
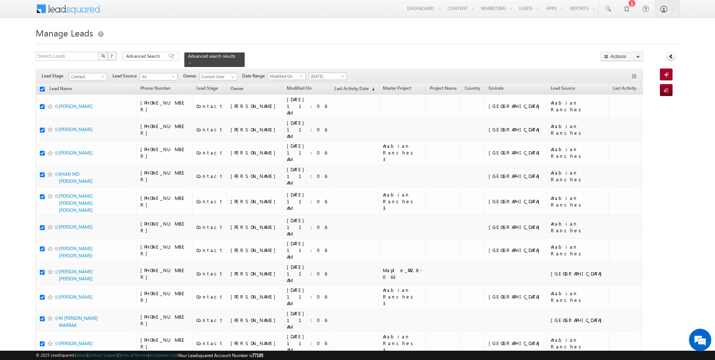
checkbox input "true"
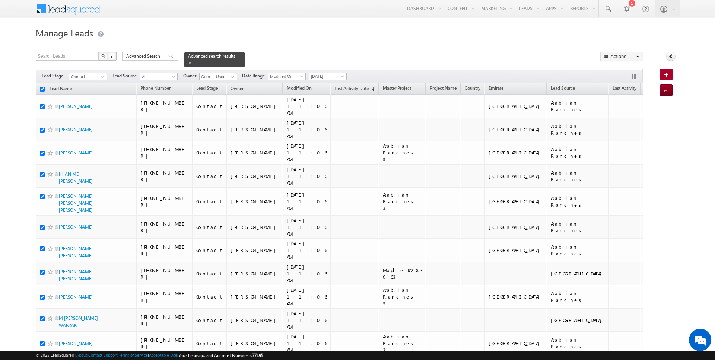
checkbox input "true"
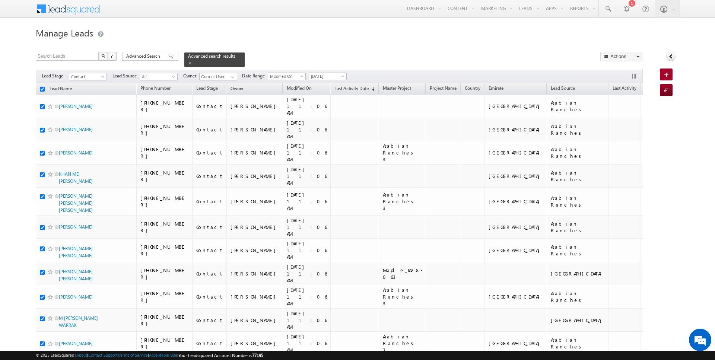
checkbox input "true"
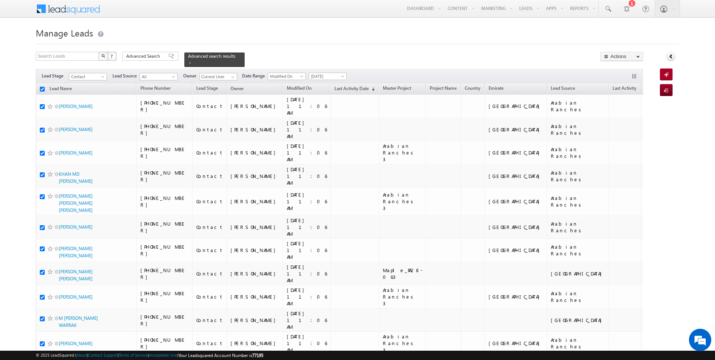
checkbox input "true"
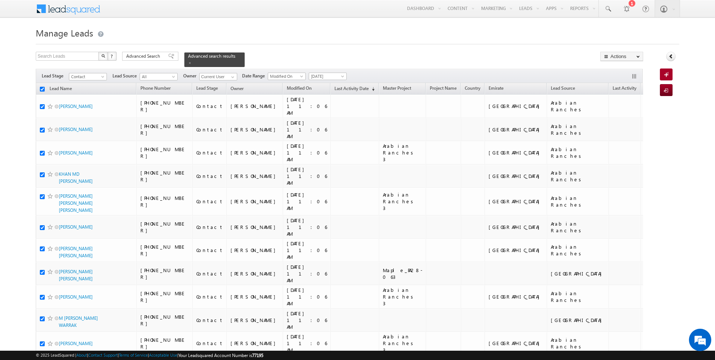
checkbox input "true"
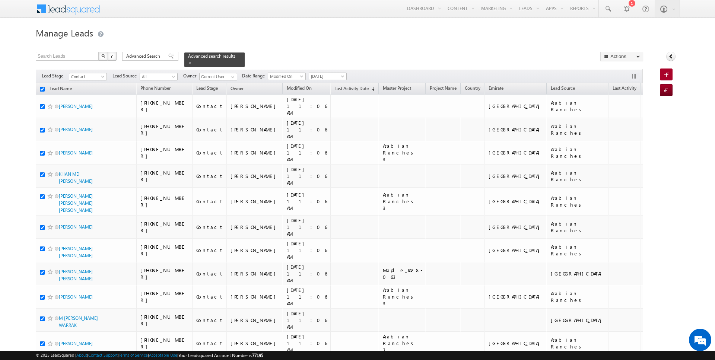
checkbox input "true"
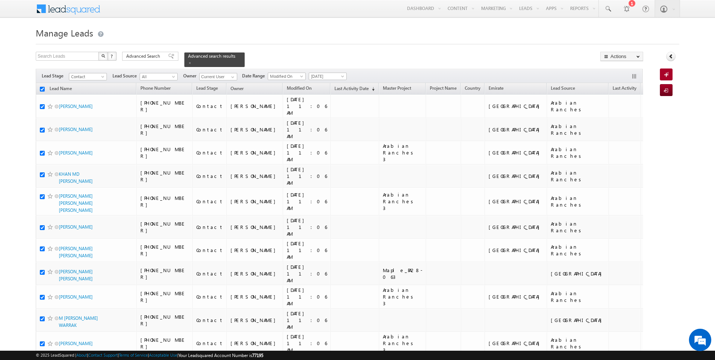
checkbox input "true"
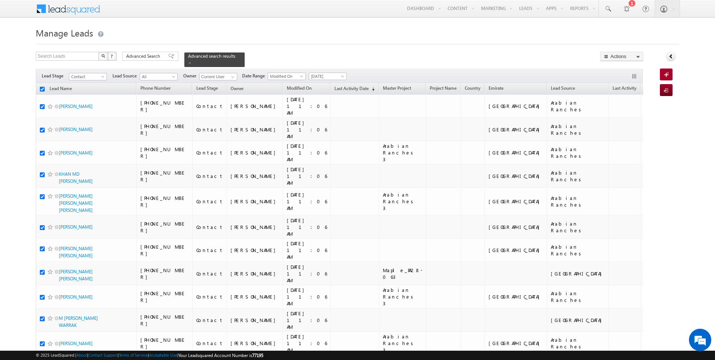
checkbox input "true"
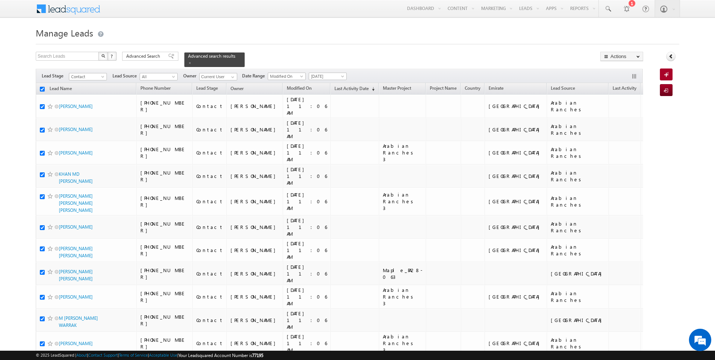
checkbox input "true"
click at [616, 122] on link "Change Owner" at bounding box center [622, 120] width 42 height 9
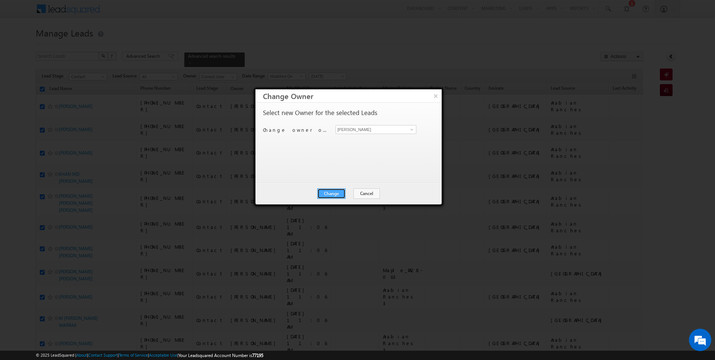
click at [339, 188] on button "Change" at bounding box center [331, 193] width 28 height 10
click at [344, 192] on button "Close" at bounding box center [350, 193] width 24 height 10
